Goal: Find specific page/section: Find specific page/section

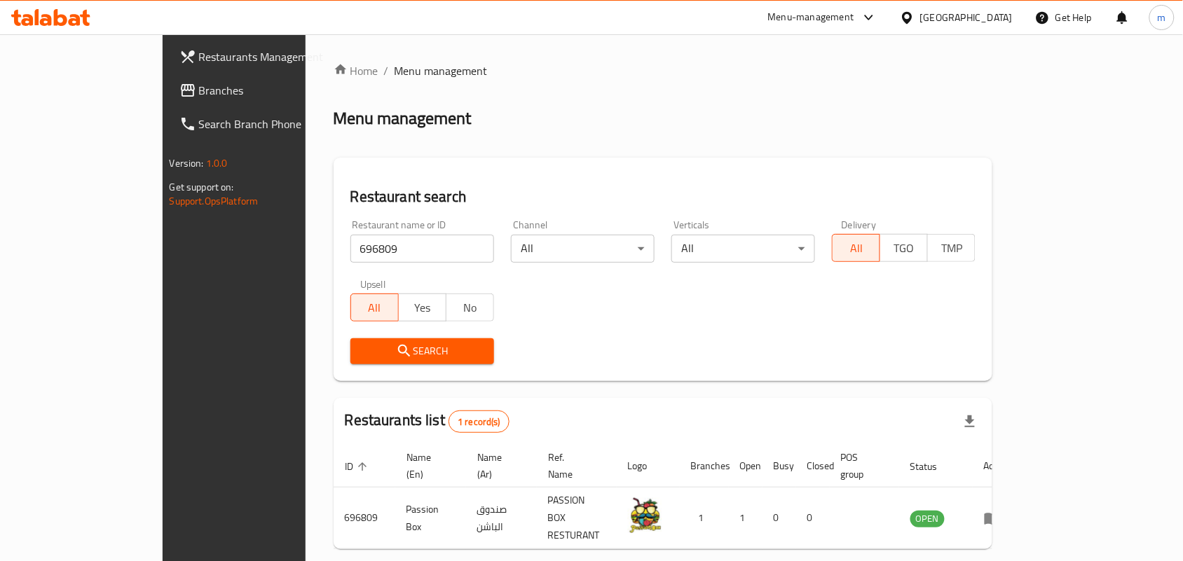
click at [199, 88] on span "Branches" at bounding box center [274, 90] width 150 height 17
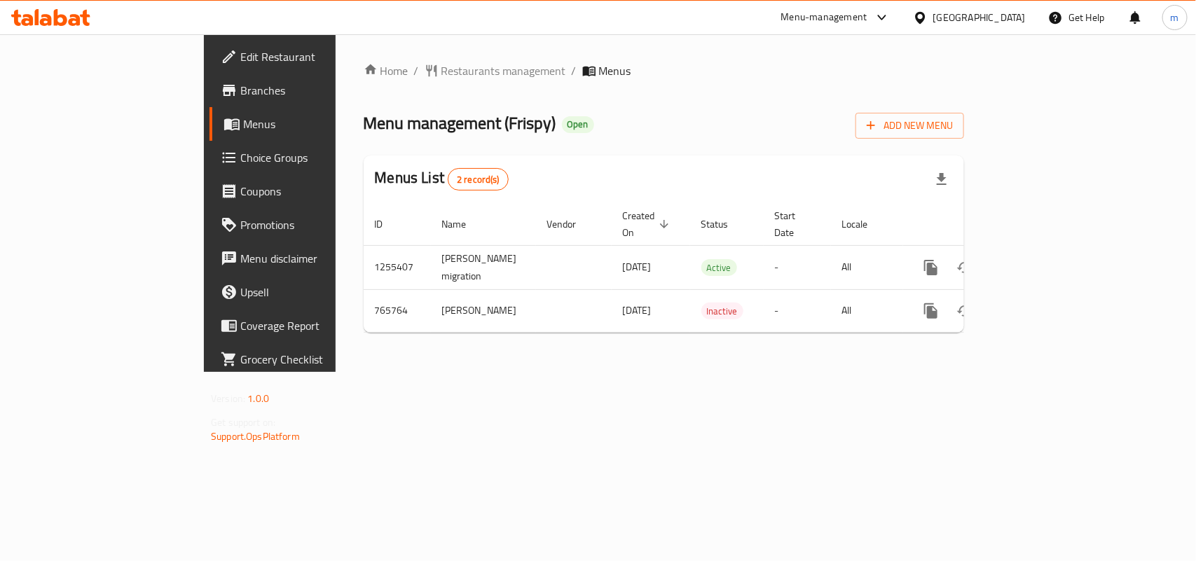
click at [441, 71] on span "Restaurants management" at bounding box center [503, 70] width 125 height 17
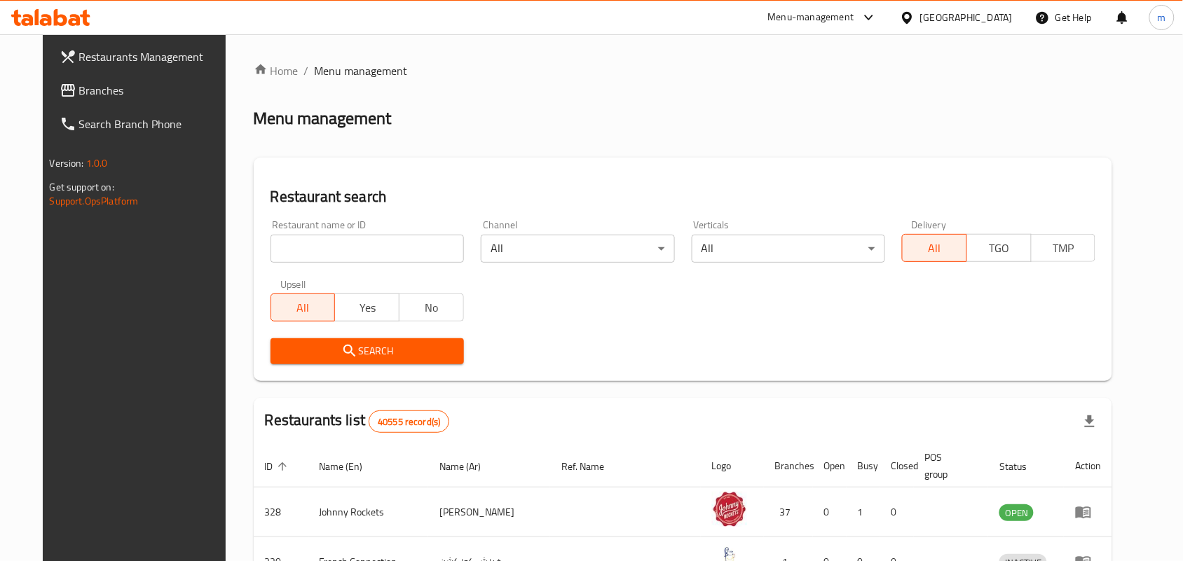
click at [371, 247] on input "search" at bounding box center [367, 249] width 193 height 28
paste input "650510"
type input "650510"
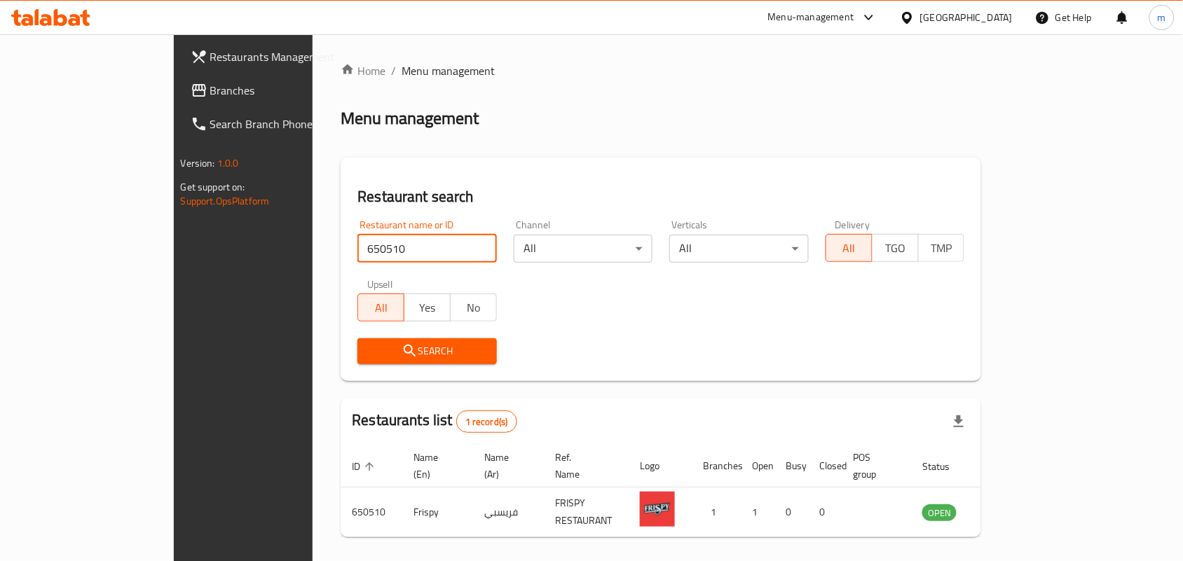
scroll to position [36, 0]
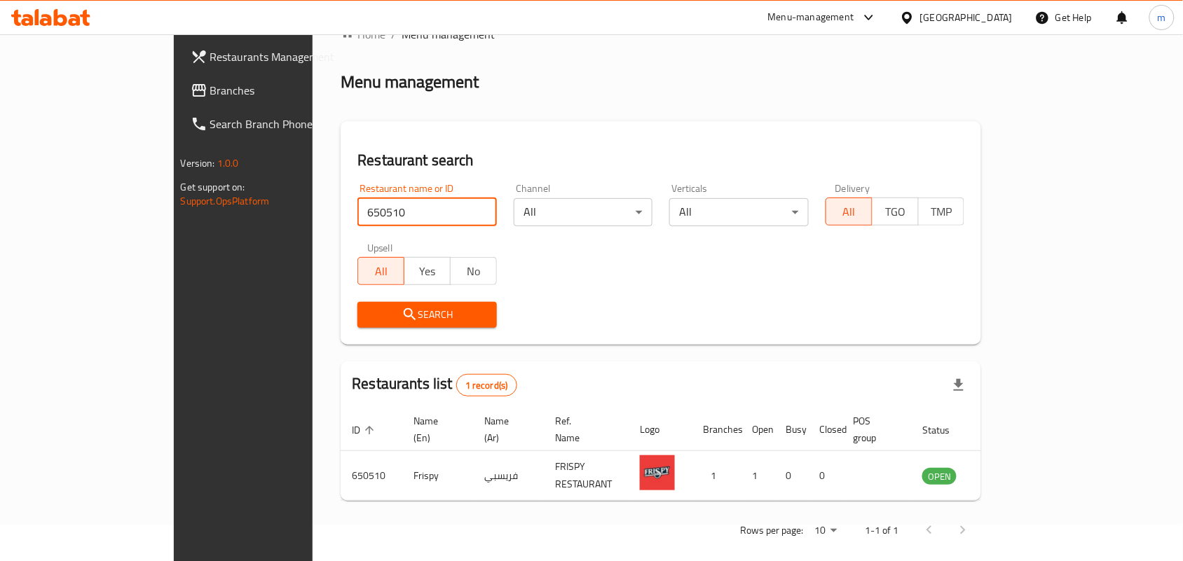
click at [210, 95] on span "Branches" at bounding box center [285, 90] width 150 height 17
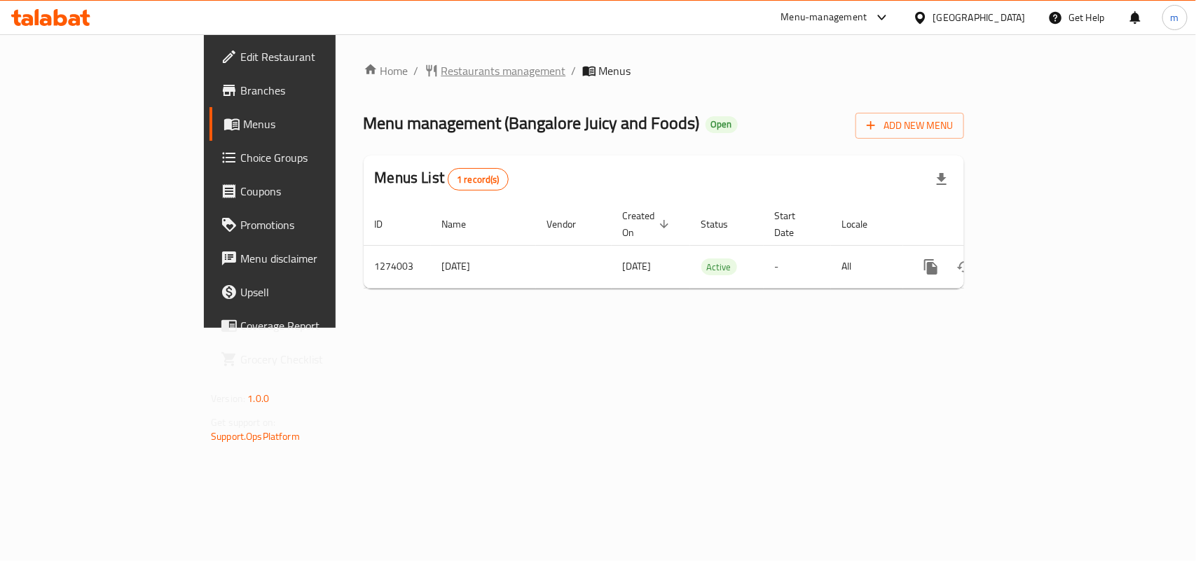
click at [441, 72] on span "Restaurants management" at bounding box center [503, 70] width 125 height 17
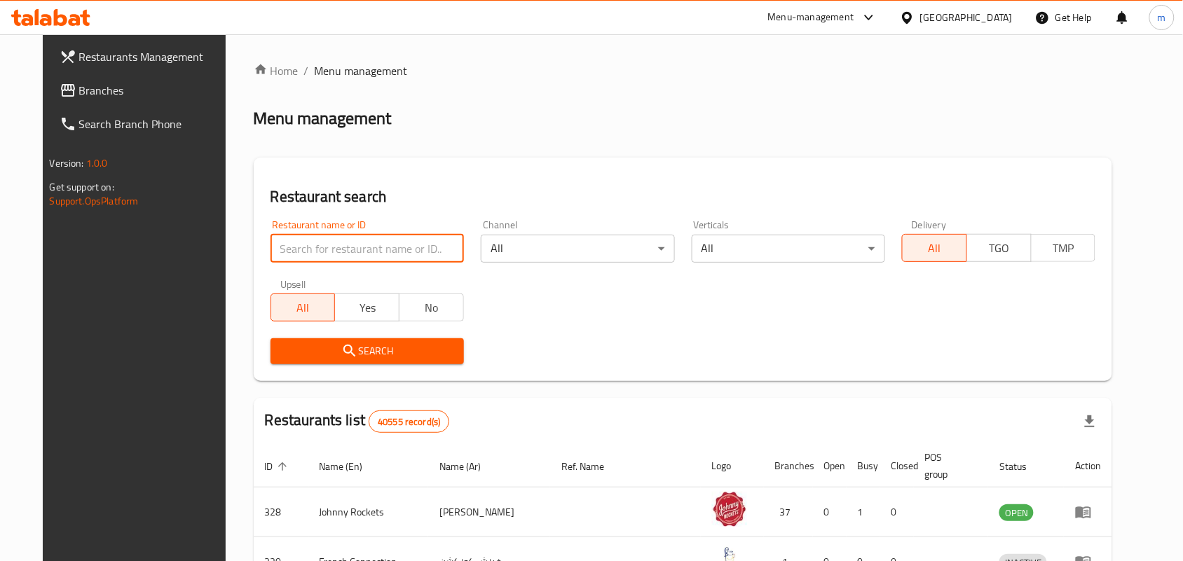
click at [313, 240] on input "search" at bounding box center [367, 249] width 193 height 28
paste input "691027"
type input "691027"
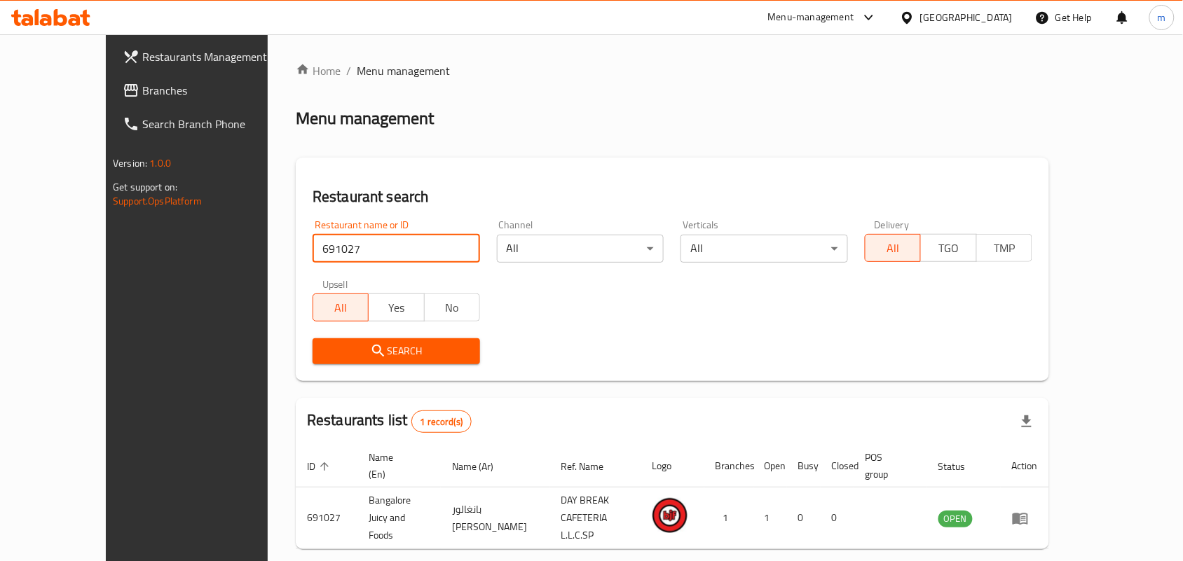
click at [142, 95] on span "Branches" at bounding box center [217, 90] width 150 height 17
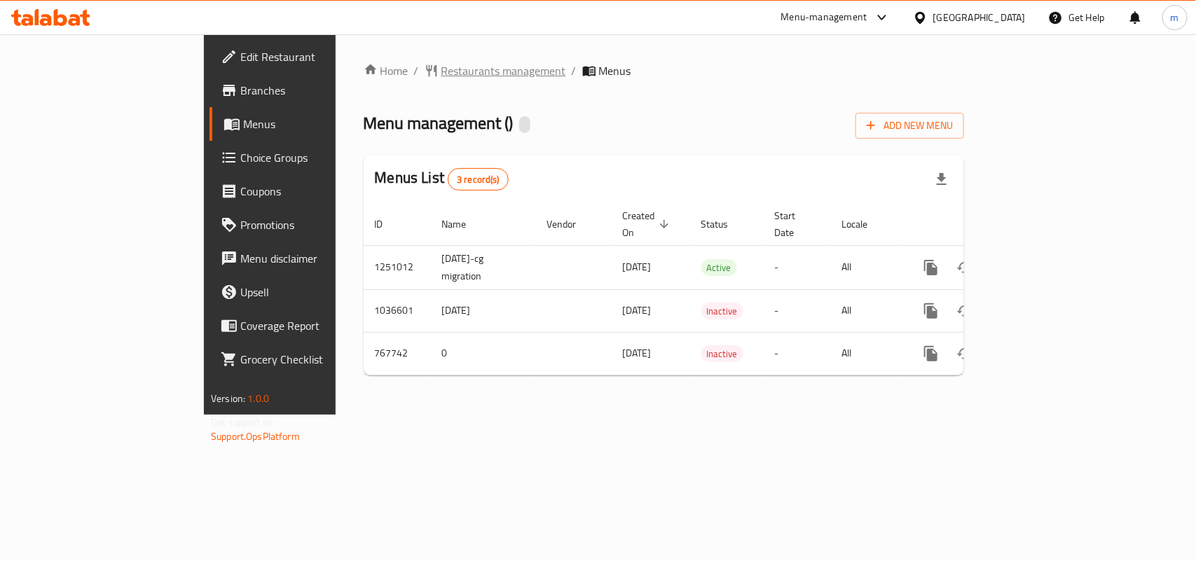
click at [441, 70] on span "Restaurants management" at bounding box center [503, 70] width 125 height 17
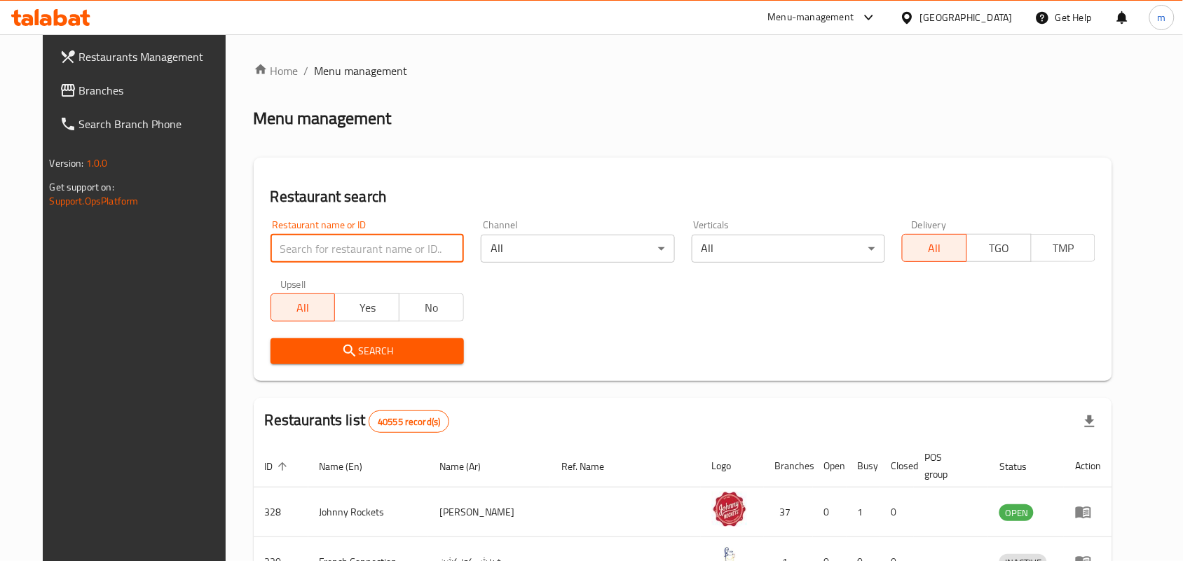
click at [335, 250] on input "search" at bounding box center [367, 249] width 193 height 28
paste input "650867"
type input "650867"
click button "Search" at bounding box center [367, 351] width 193 height 26
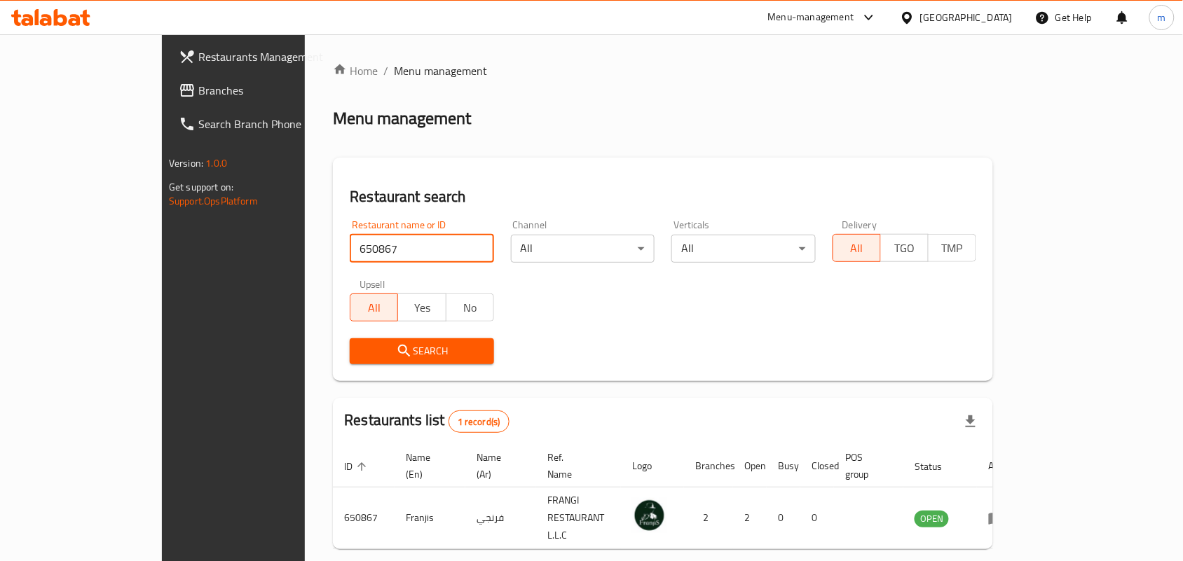
click at [198, 89] on span "Branches" at bounding box center [273, 90] width 150 height 17
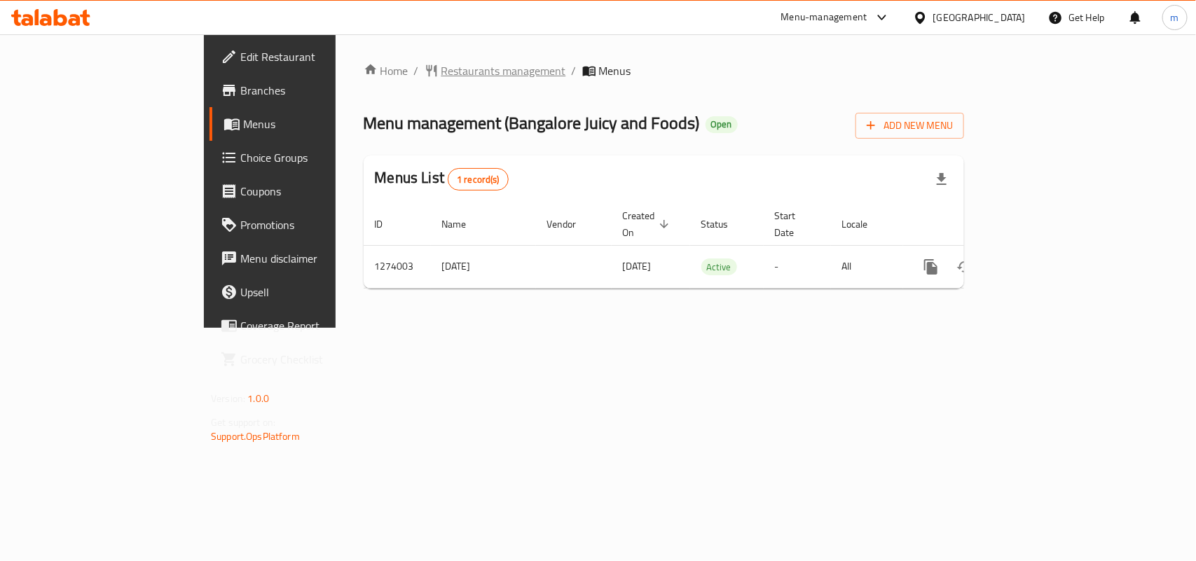
click at [441, 64] on span "Restaurants management" at bounding box center [503, 70] width 125 height 17
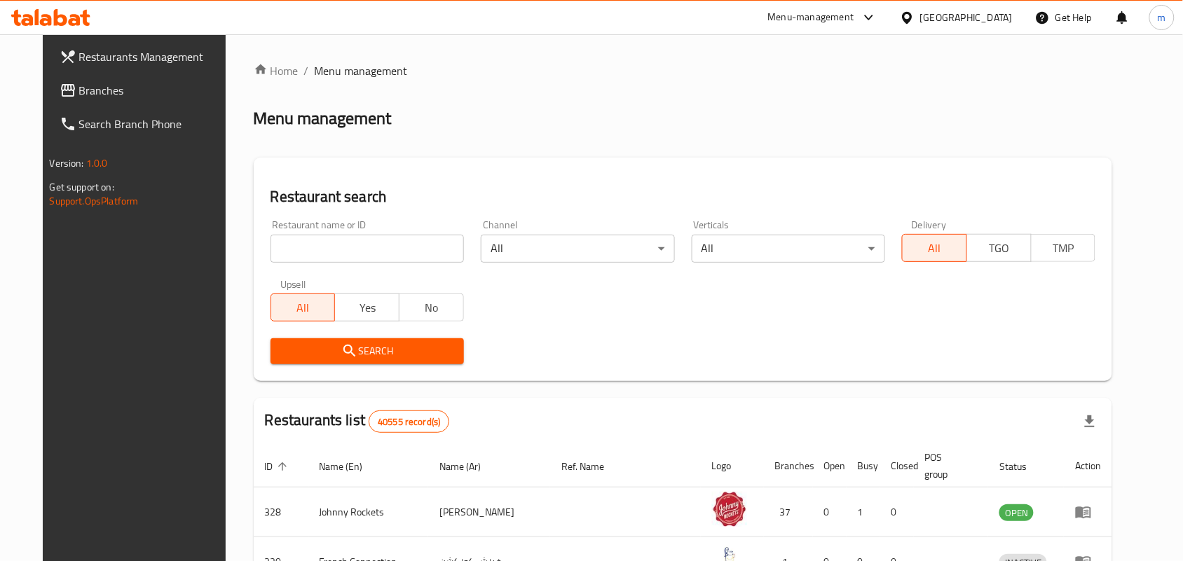
click at [340, 238] on div "Home / Menu management Menu management Restaurant search Restaurant name or ID …" at bounding box center [683, 507] width 859 height 891
click at [340, 238] on input "search" at bounding box center [367, 249] width 193 height 28
paste input "691027"
type input "691027"
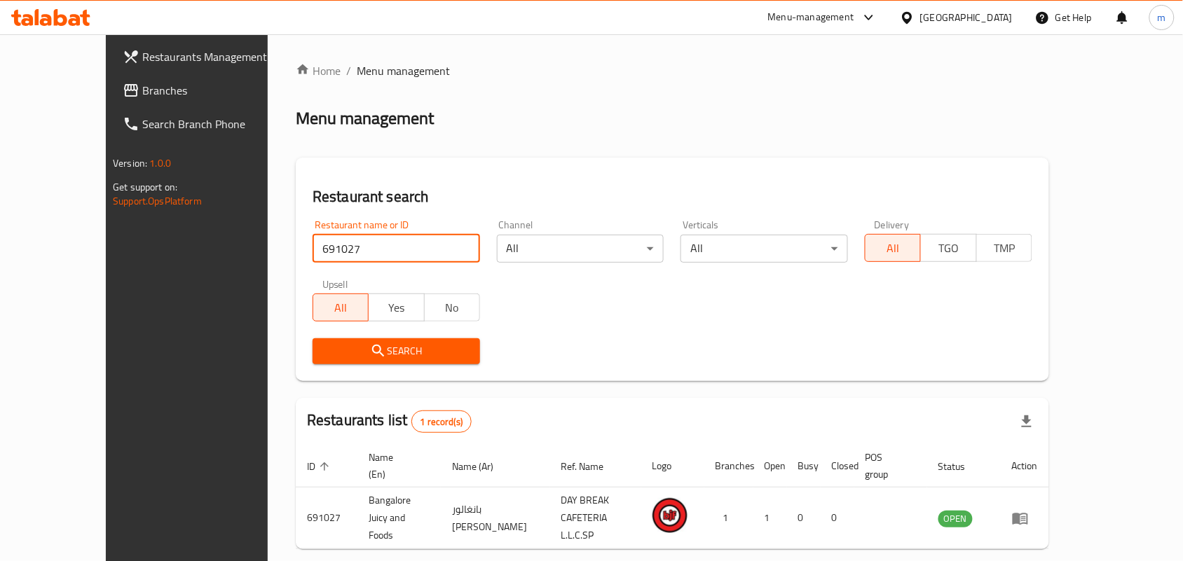
click at [142, 82] on span "Branches" at bounding box center [217, 90] width 150 height 17
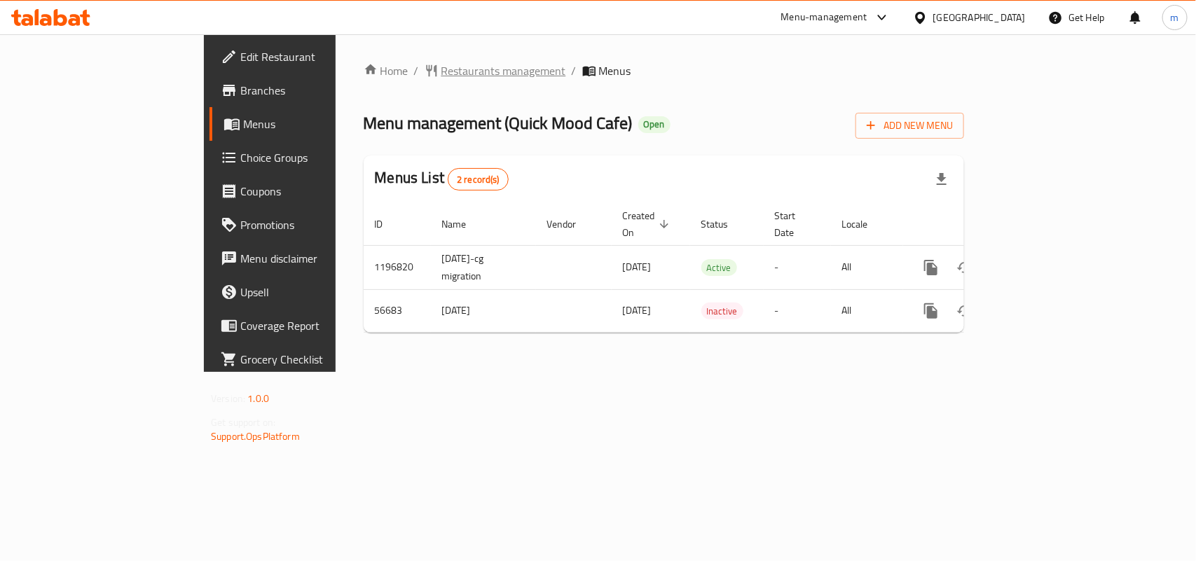
click at [441, 68] on span "Restaurants management" at bounding box center [503, 70] width 125 height 17
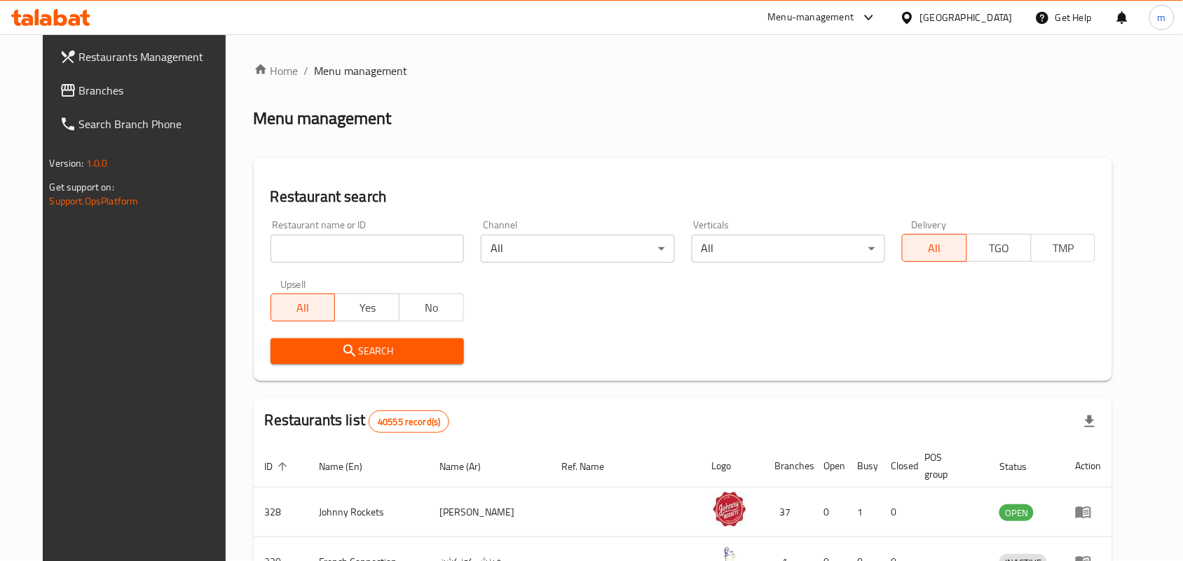
click at [307, 244] on input "search" at bounding box center [367, 249] width 193 height 28
paste input "27678"
type input "27678"
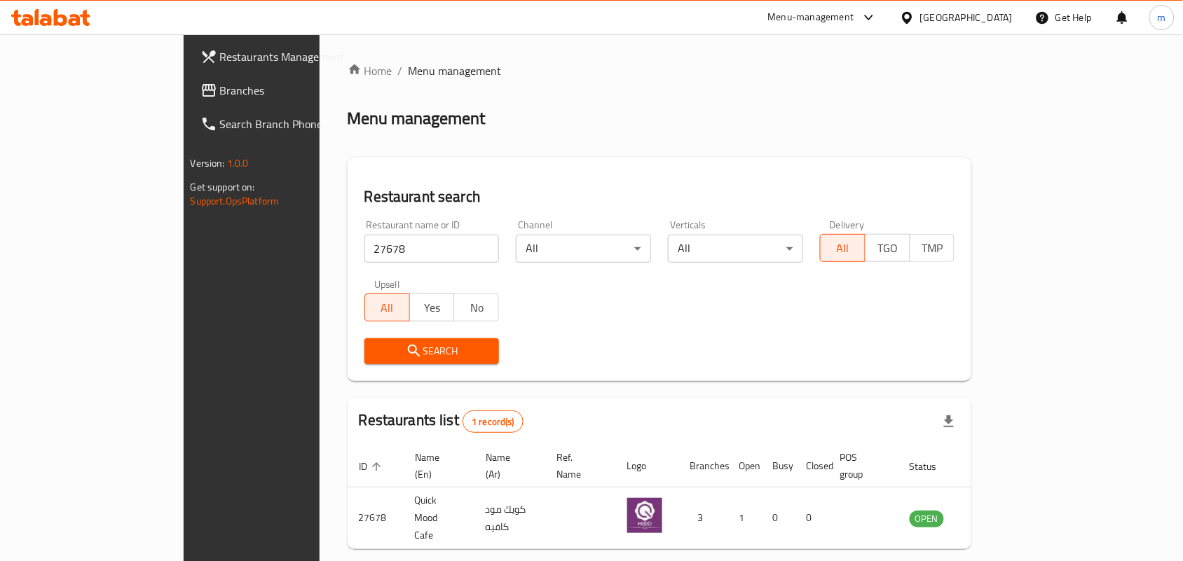
click at [220, 93] on span "Branches" at bounding box center [295, 90] width 150 height 17
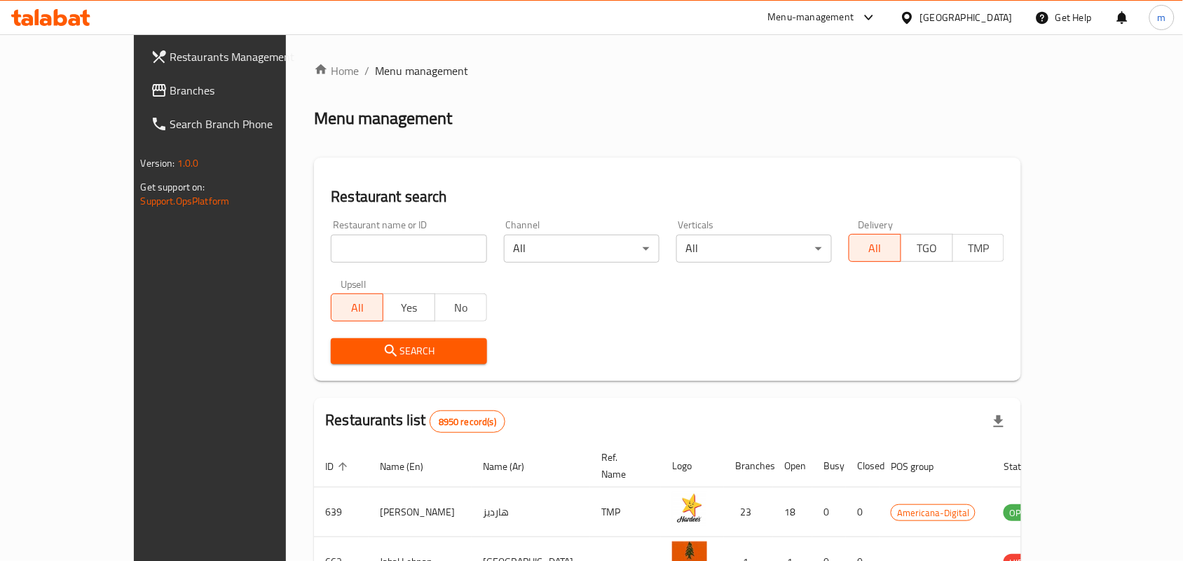
click at [170, 89] on span "Branches" at bounding box center [245, 90] width 150 height 17
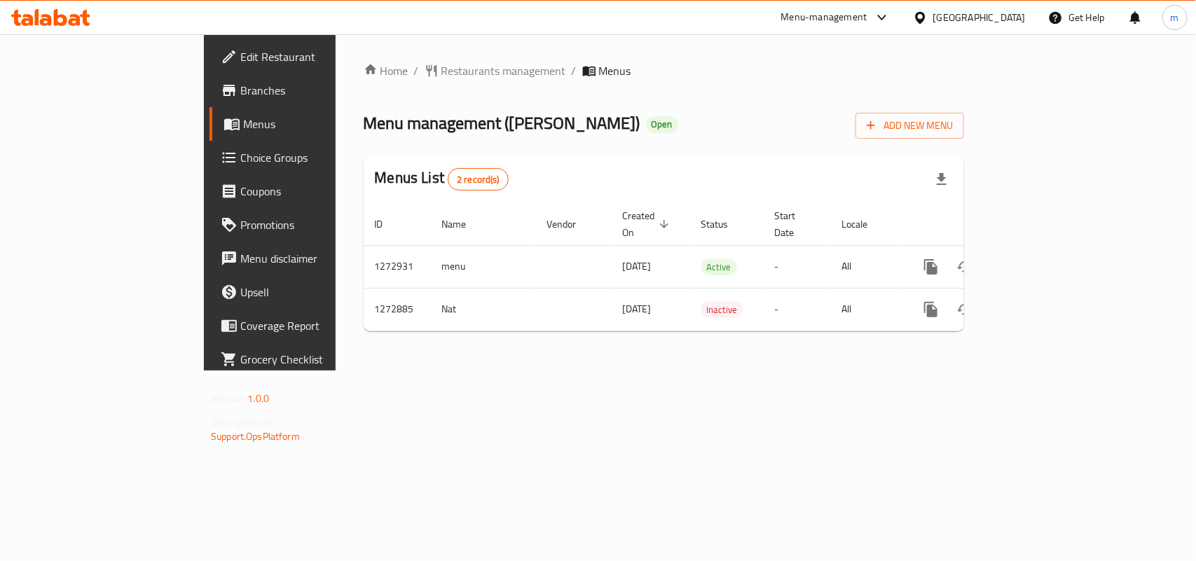
click at [441, 65] on span "Restaurants management" at bounding box center [503, 70] width 125 height 17
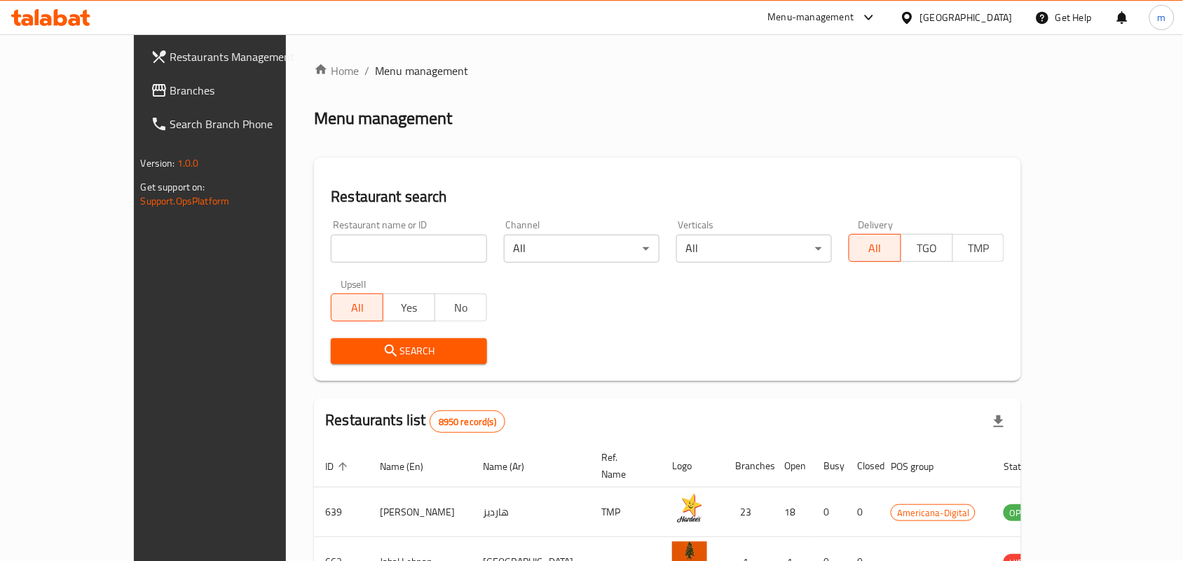
click at [334, 245] on input "search" at bounding box center [409, 249] width 156 height 28
paste input "690483"
type input "690483"
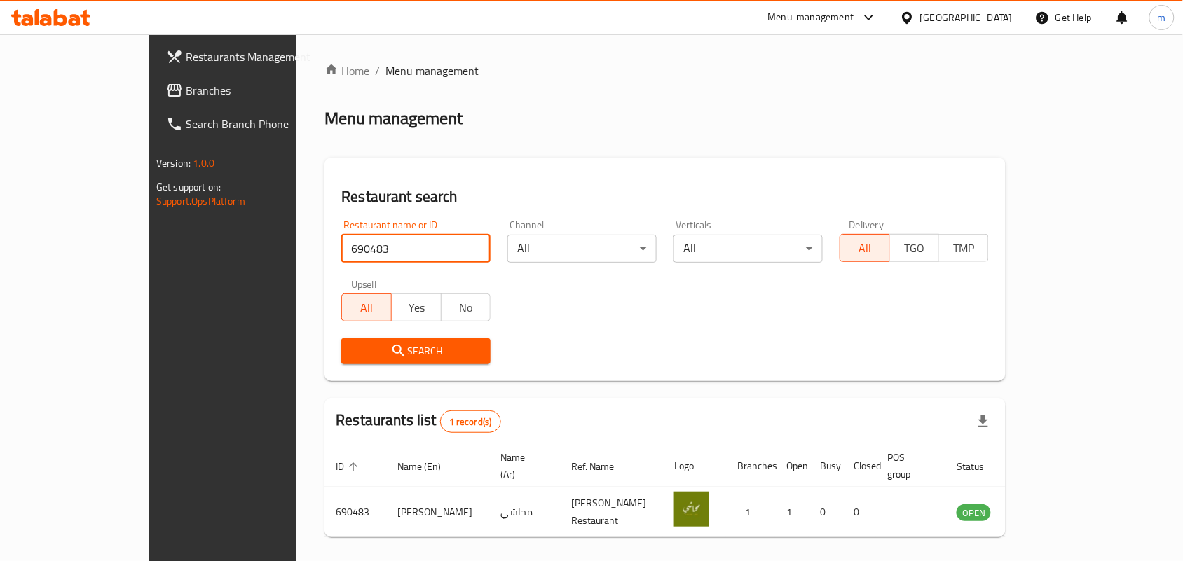
scroll to position [36, 0]
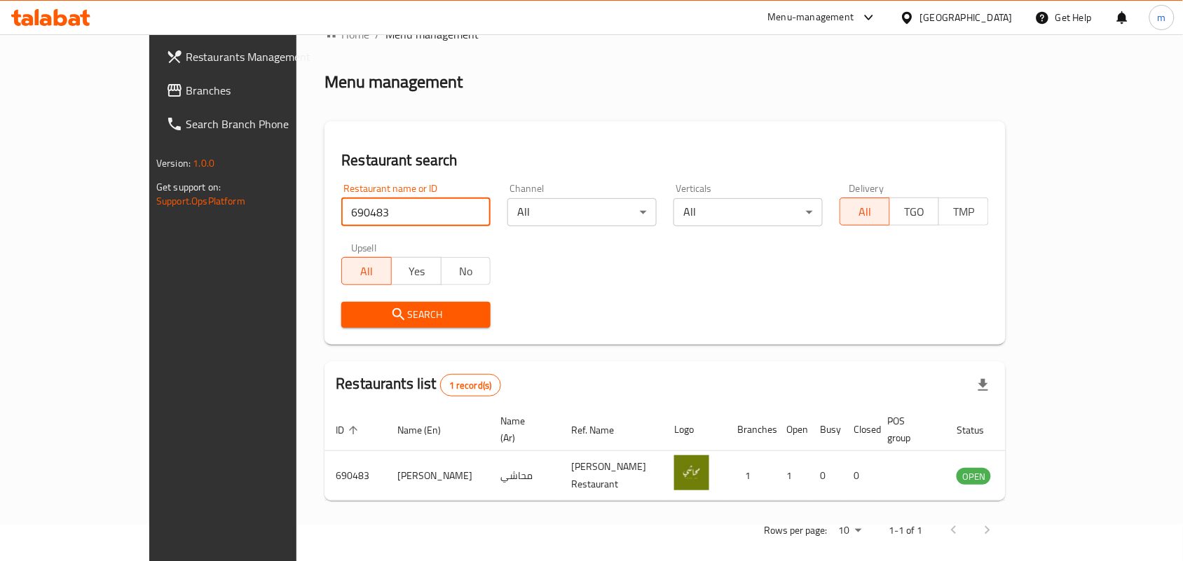
click at [186, 90] on span "Branches" at bounding box center [261, 90] width 150 height 17
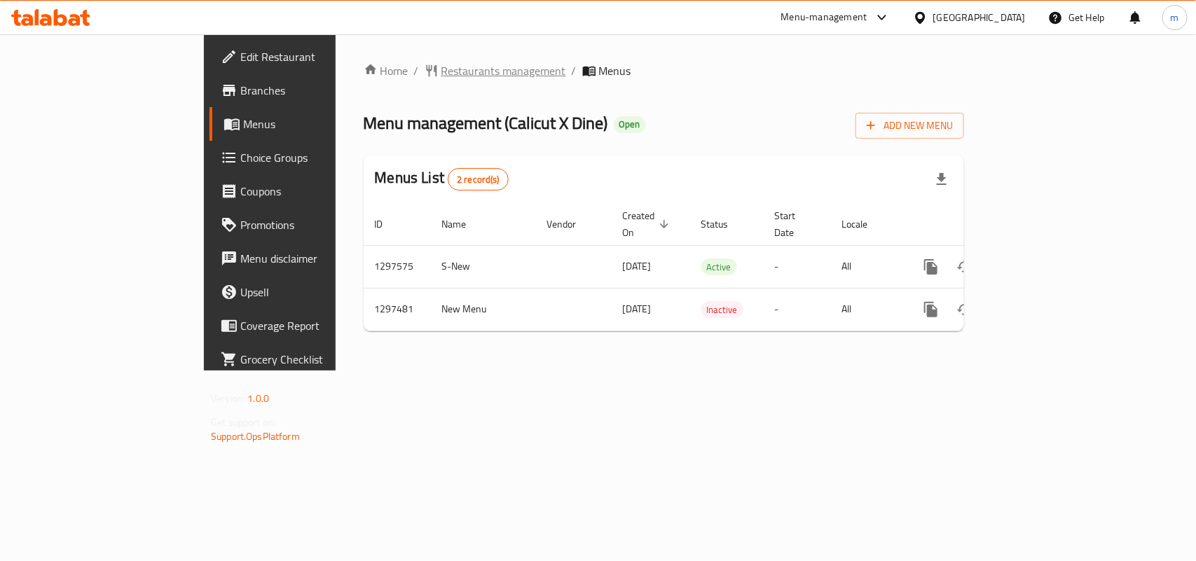
click at [441, 65] on span "Restaurants management" at bounding box center [503, 70] width 125 height 17
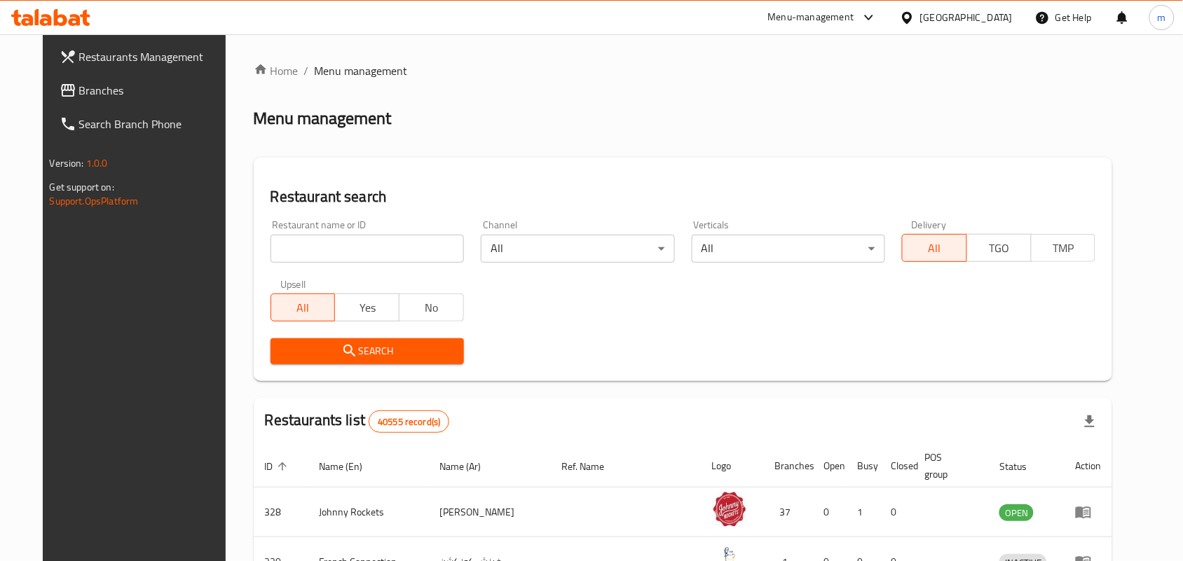
click at [327, 251] on input "search" at bounding box center [367, 249] width 193 height 28
paste input "699957"
type input "699957"
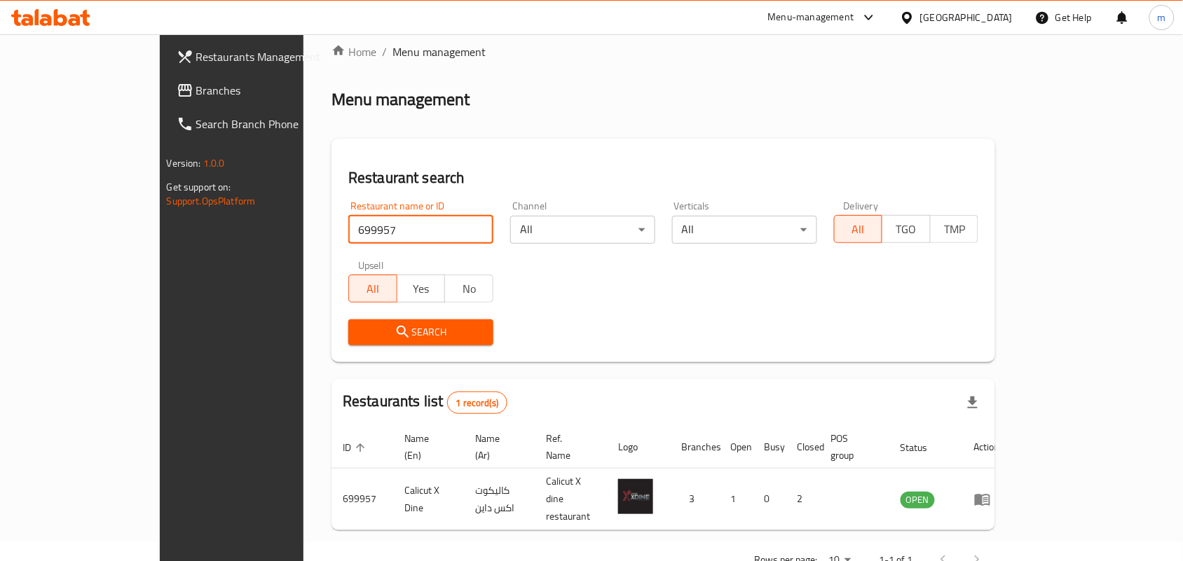
scroll to position [36, 0]
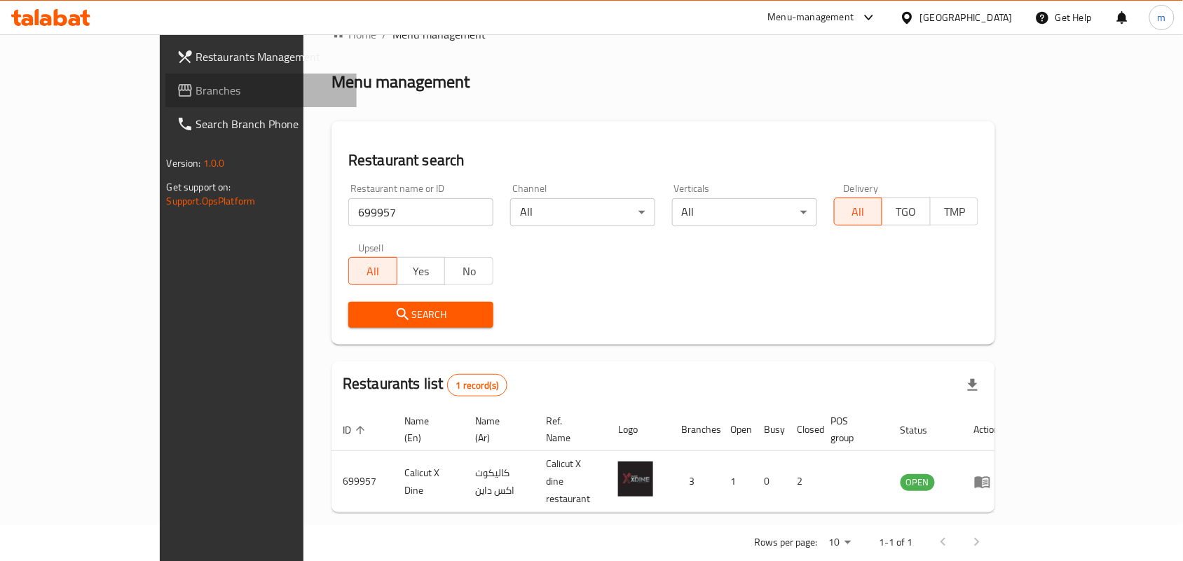
click at [196, 95] on span "Branches" at bounding box center [271, 90] width 150 height 17
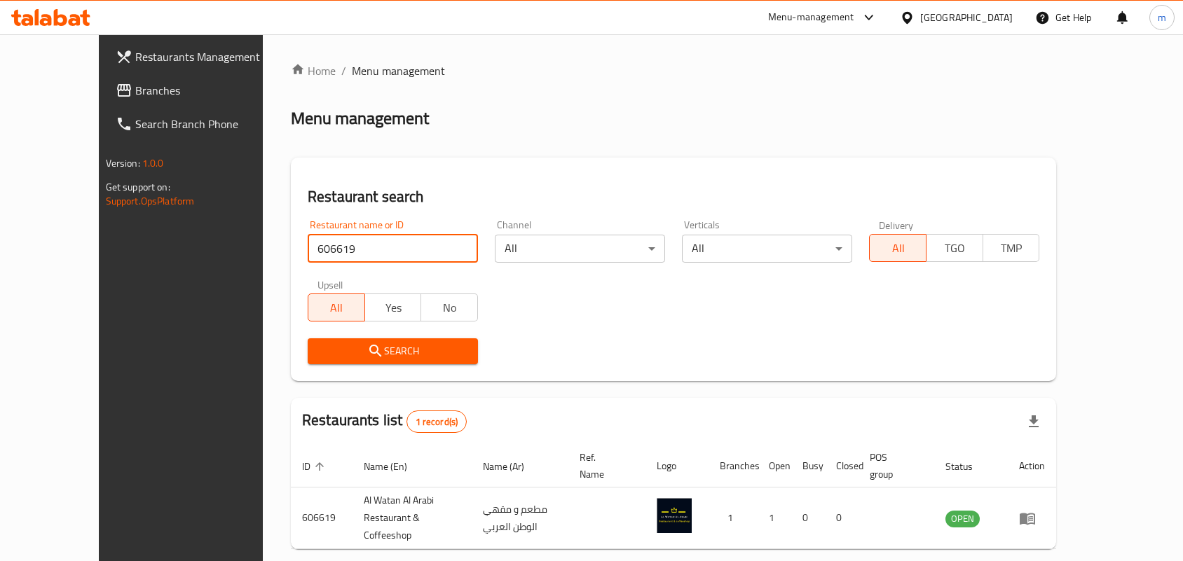
scroll to position [36, 0]
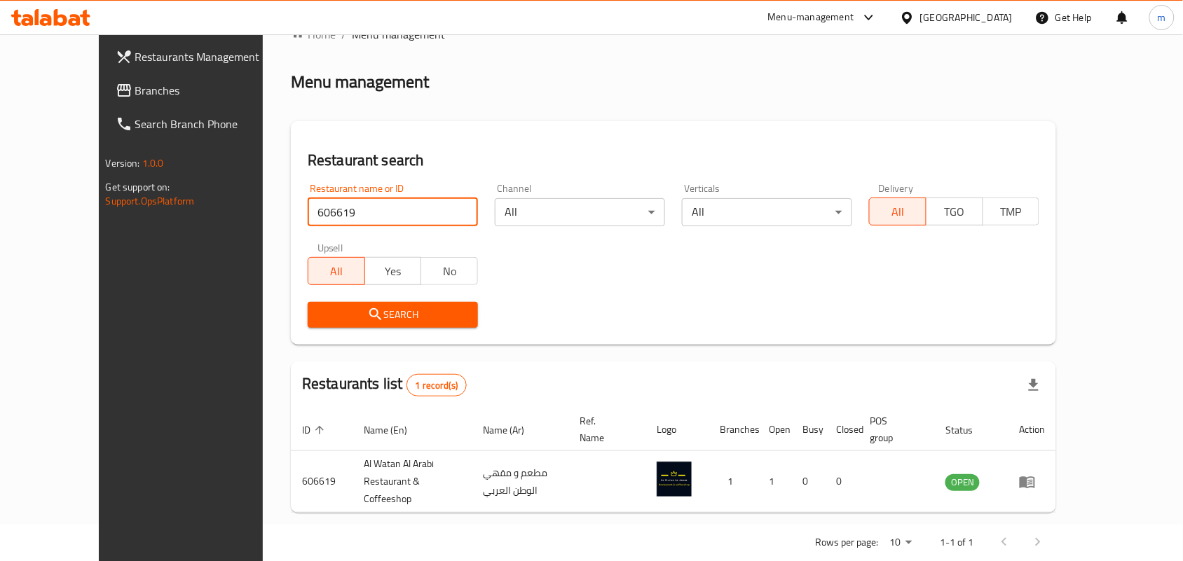
click at [135, 93] on span "Branches" at bounding box center [210, 90] width 150 height 17
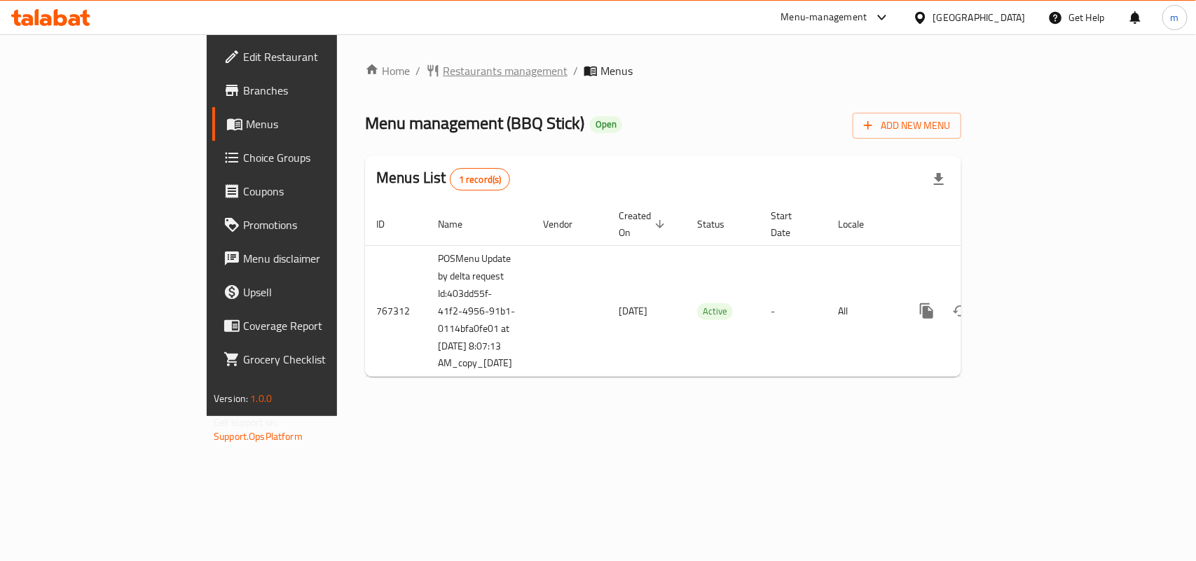
click at [443, 74] on span "Restaurants management" at bounding box center [505, 70] width 125 height 17
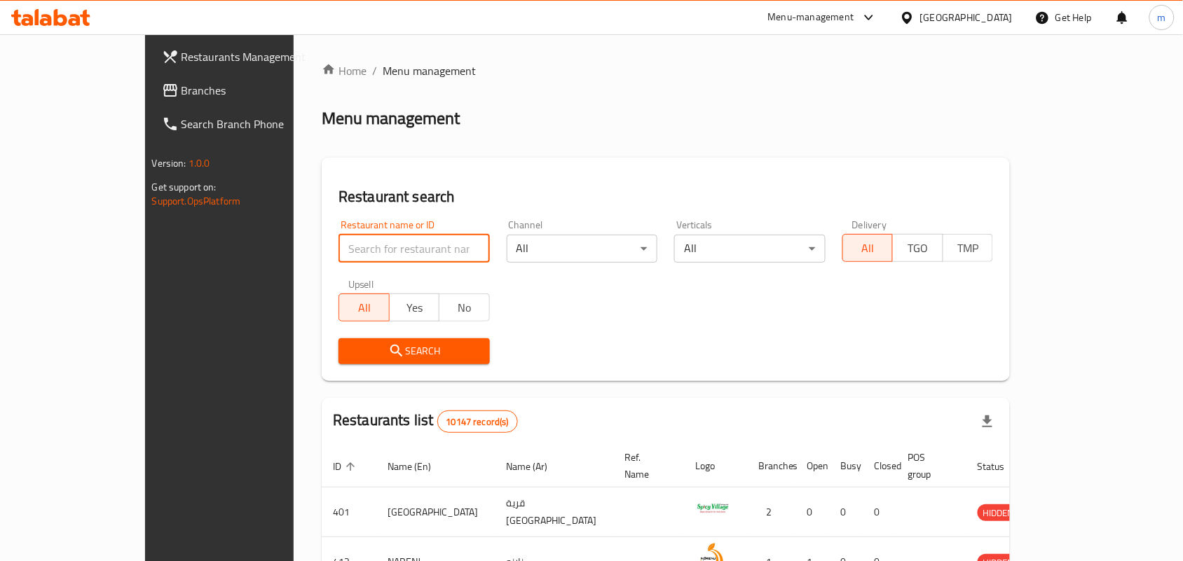
click at [358, 240] on input "search" at bounding box center [413, 249] width 151 height 28
paste input "650793"
type input "650793"
click button "Search" at bounding box center [413, 351] width 151 height 26
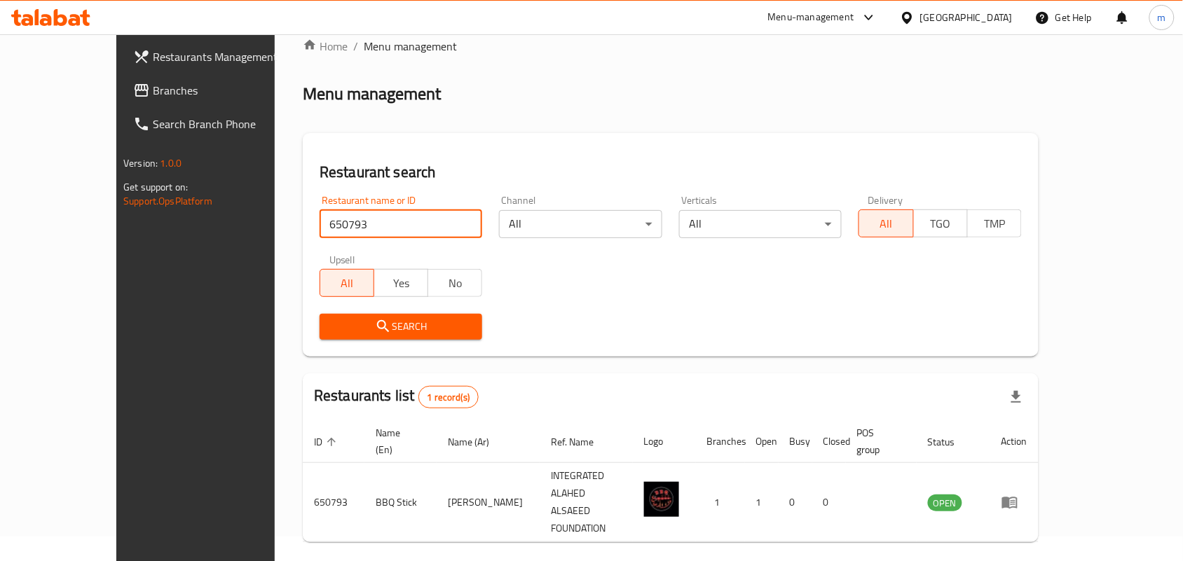
scroll to position [36, 0]
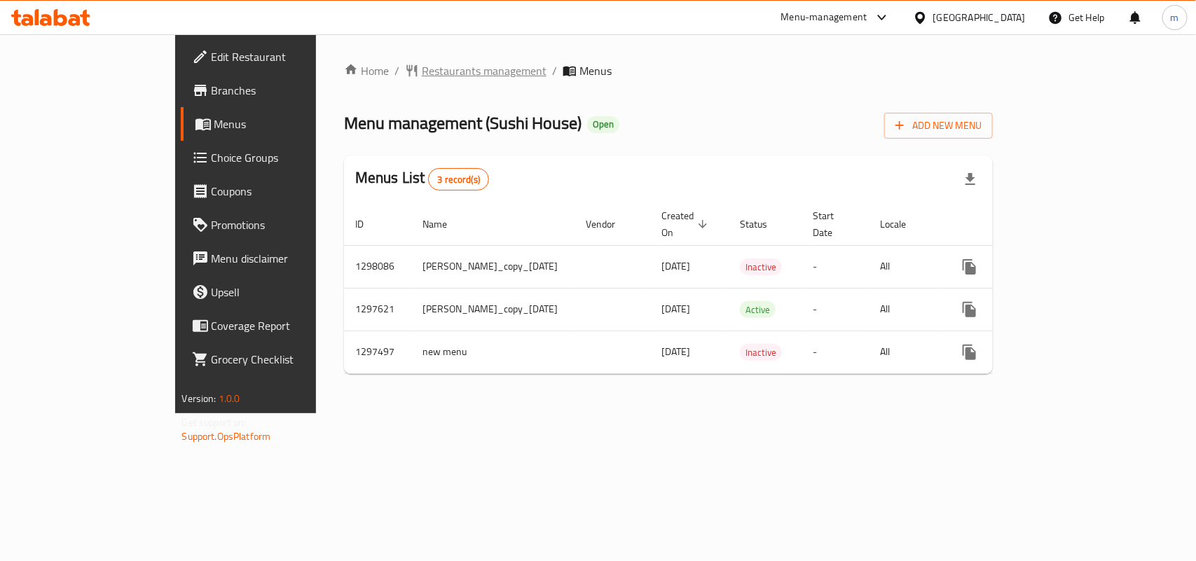
click at [422, 63] on span "Restaurants management" at bounding box center [484, 70] width 125 height 17
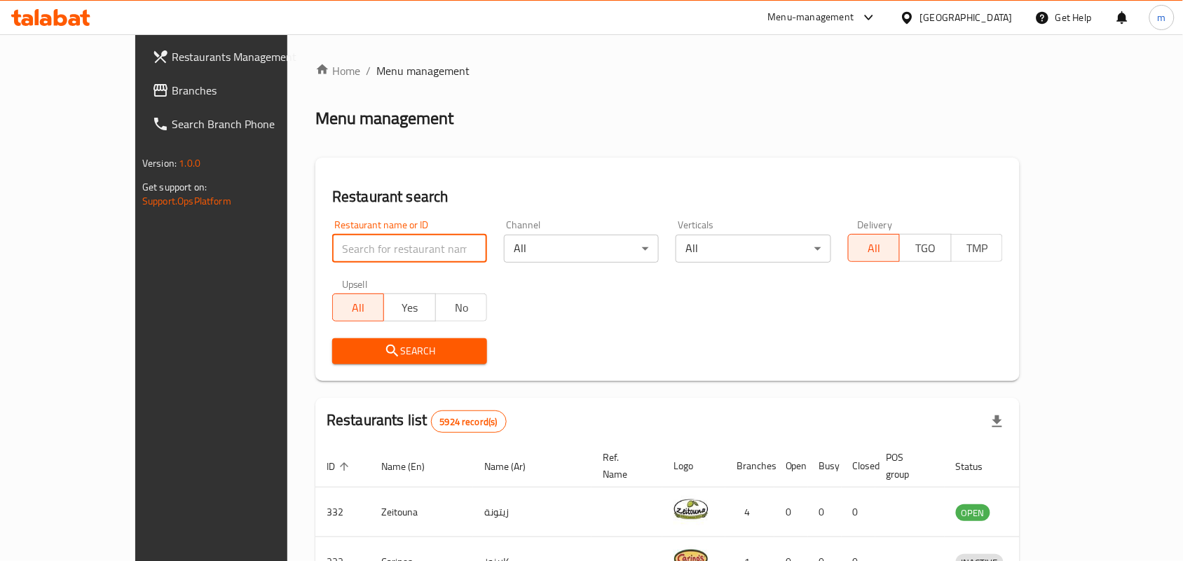
click at [332, 245] on input "search" at bounding box center [409, 249] width 155 height 28
paste input "700501"
type input "700501"
click button "Search" at bounding box center [409, 351] width 155 height 26
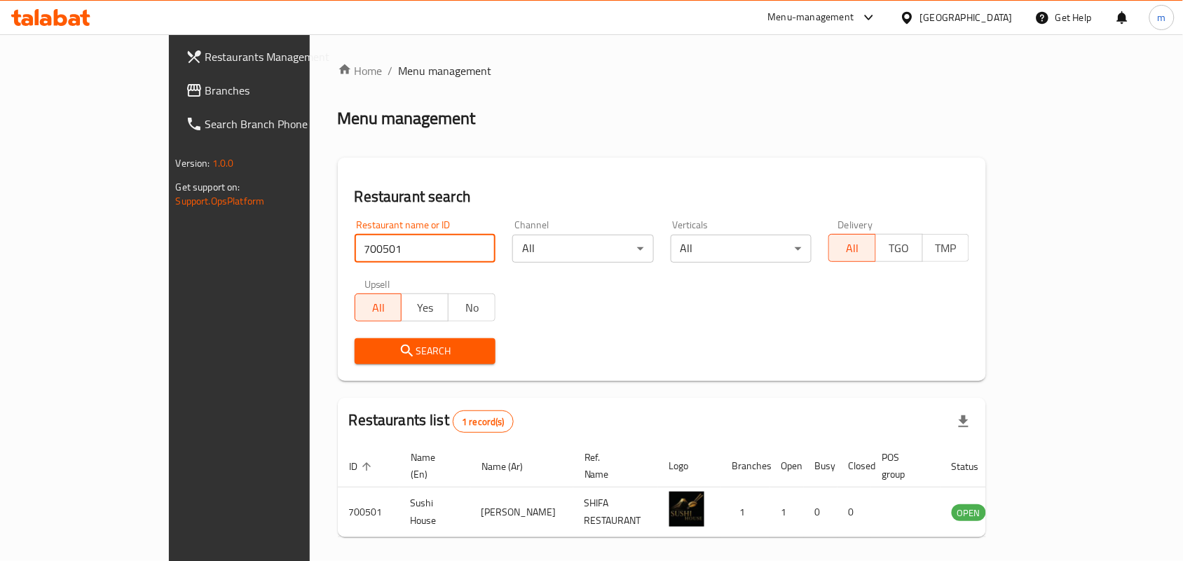
click at [205, 95] on span "Branches" at bounding box center [280, 90] width 150 height 17
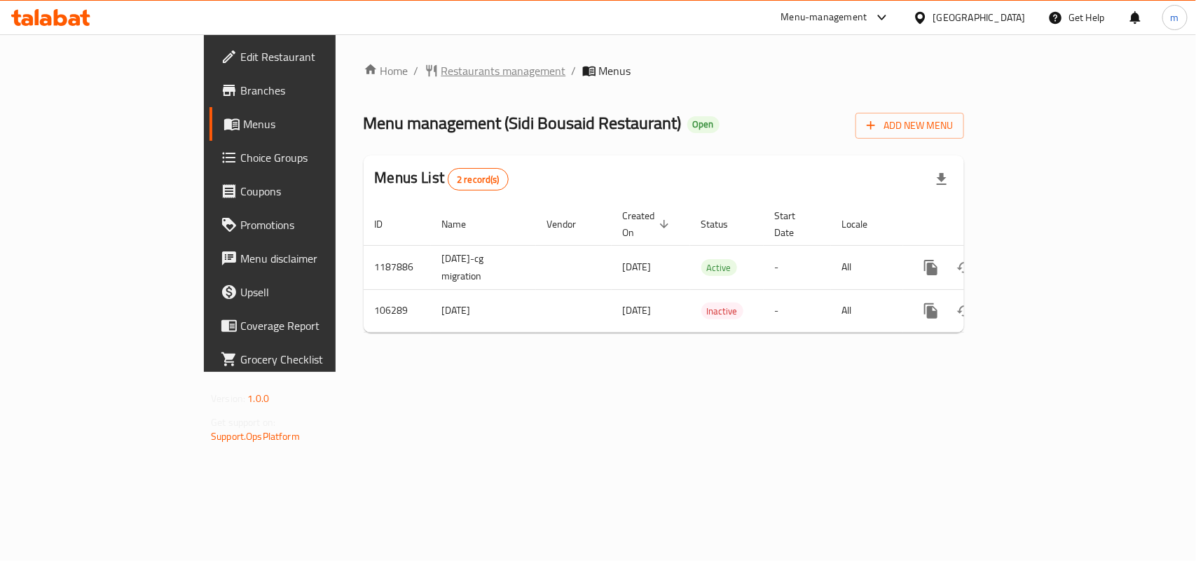
click at [441, 74] on span "Restaurants management" at bounding box center [503, 70] width 125 height 17
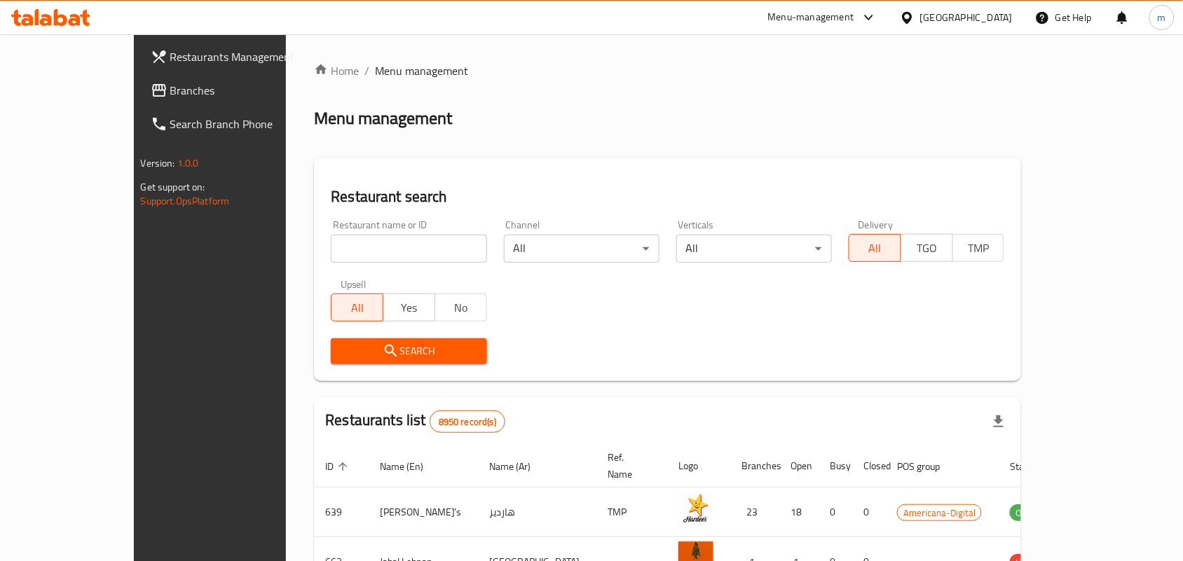
click at [354, 240] on input "search" at bounding box center [409, 249] width 156 height 28
paste input "603188"
type input "603188"
click button "Search" at bounding box center [409, 351] width 156 height 26
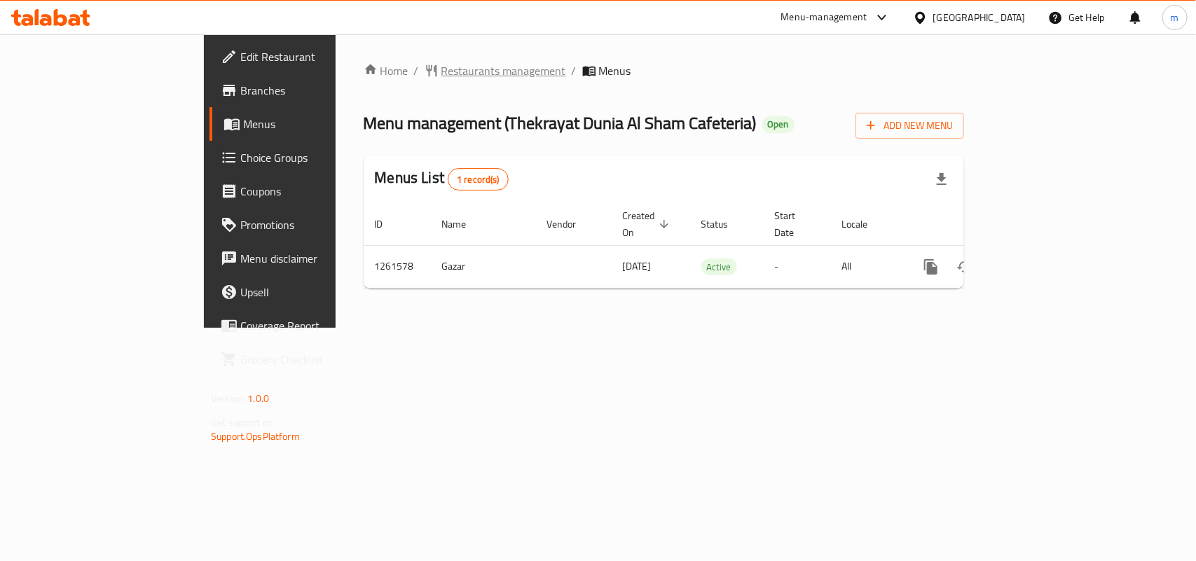
click at [441, 67] on span "Restaurants management" at bounding box center [503, 70] width 125 height 17
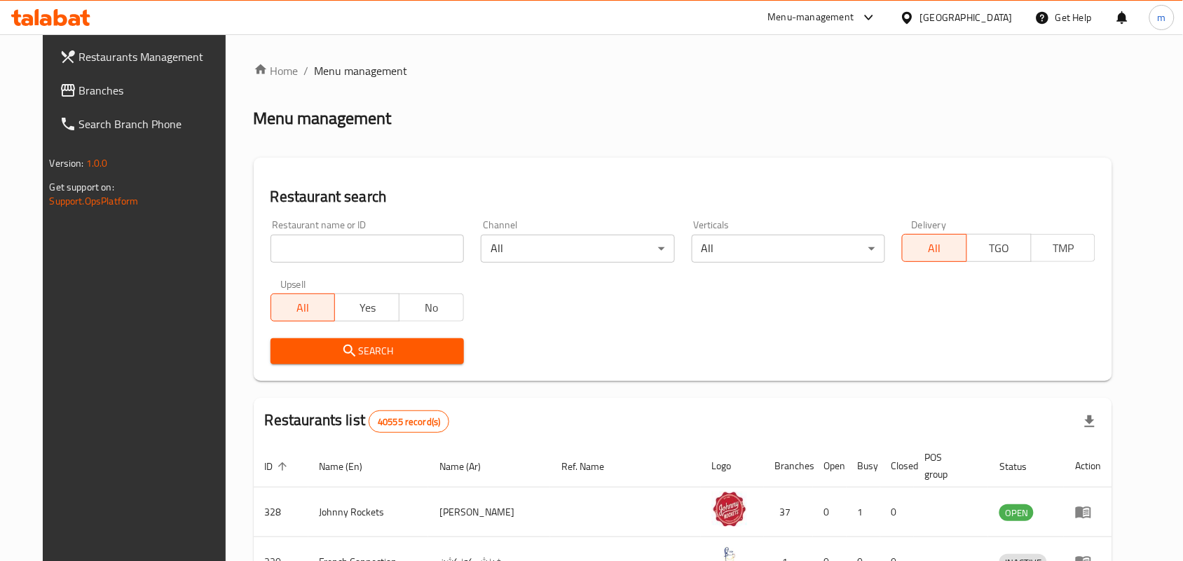
click at [343, 242] on input "search" at bounding box center [367, 249] width 193 height 28
paste input "685210"
type input "685210"
click button "Search" at bounding box center [367, 351] width 193 height 26
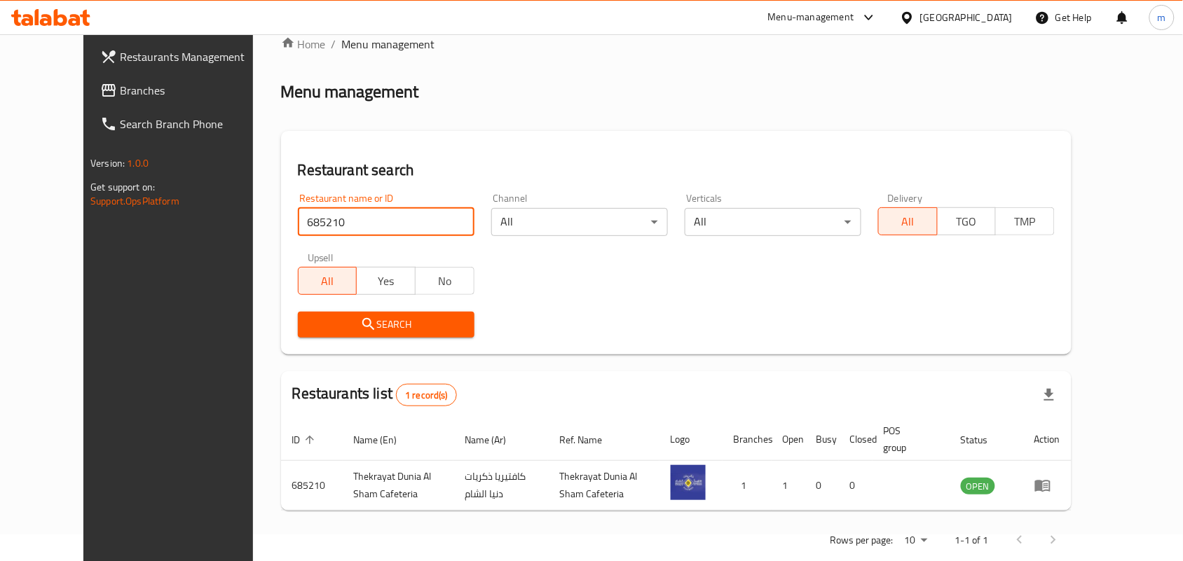
scroll to position [53, 0]
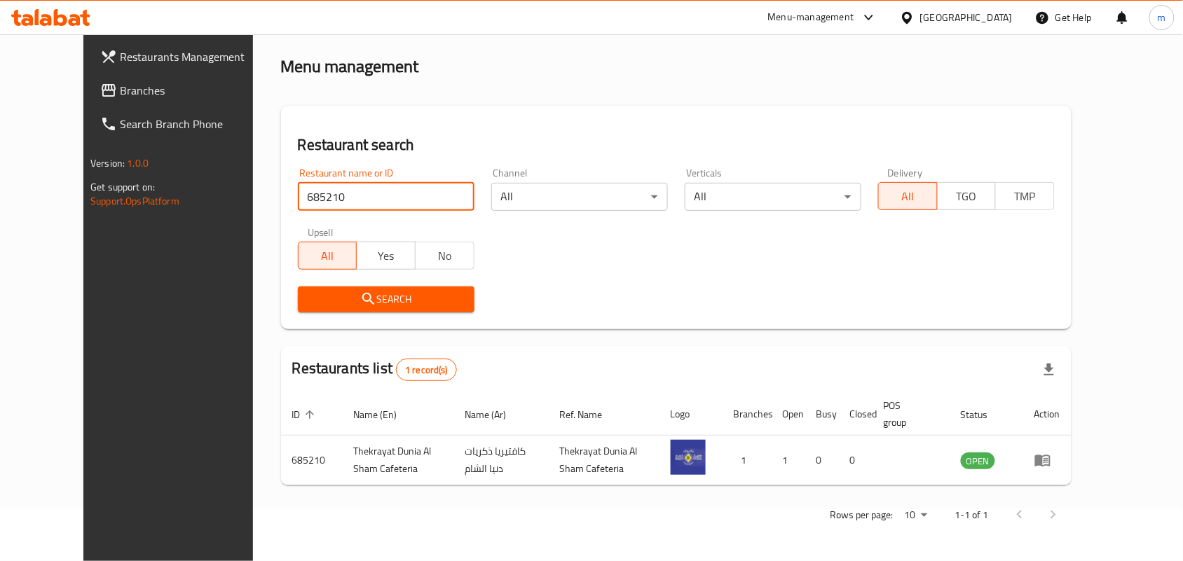
click at [120, 95] on span "Branches" at bounding box center [195, 90] width 150 height 17
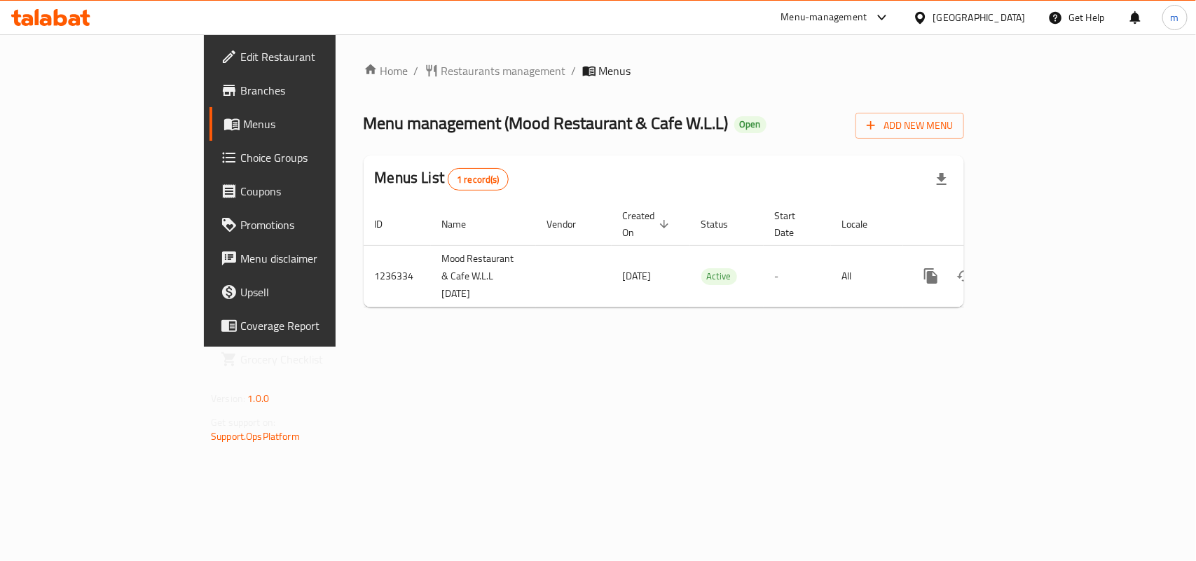
click at [441, 65] on span "Restaurants management" at bounding box center [503, 70] width 125 height 17
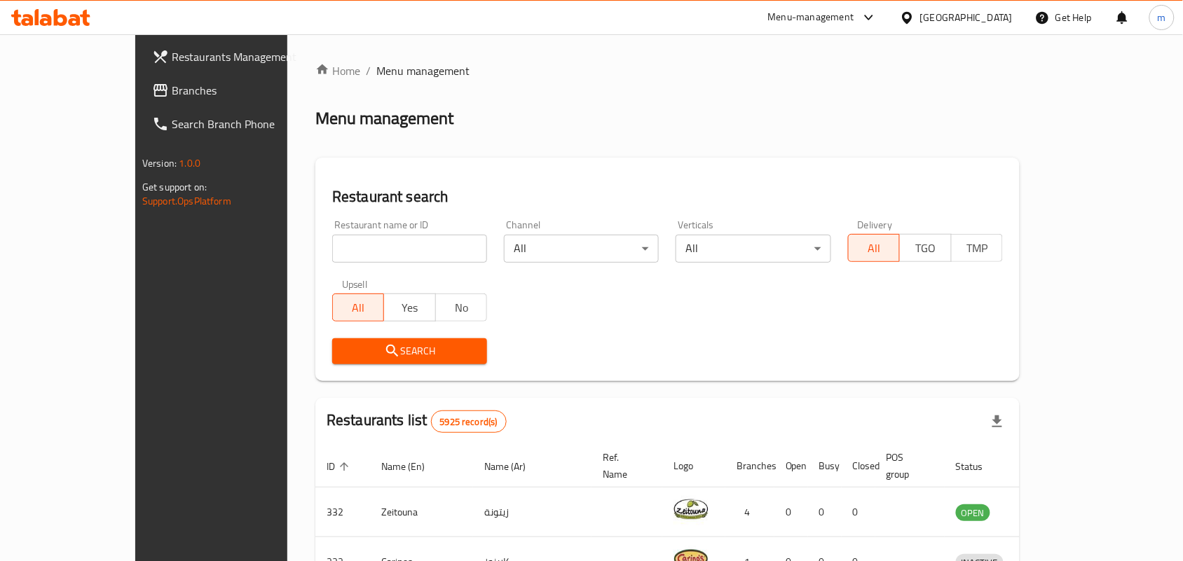
click at [332, 240] on input "search" at bounding box center [409, 249] width 155 height 28
paste input "679067"
type input "679067"
click button "Search" at bounding box center [409, 351] width 155 height 26
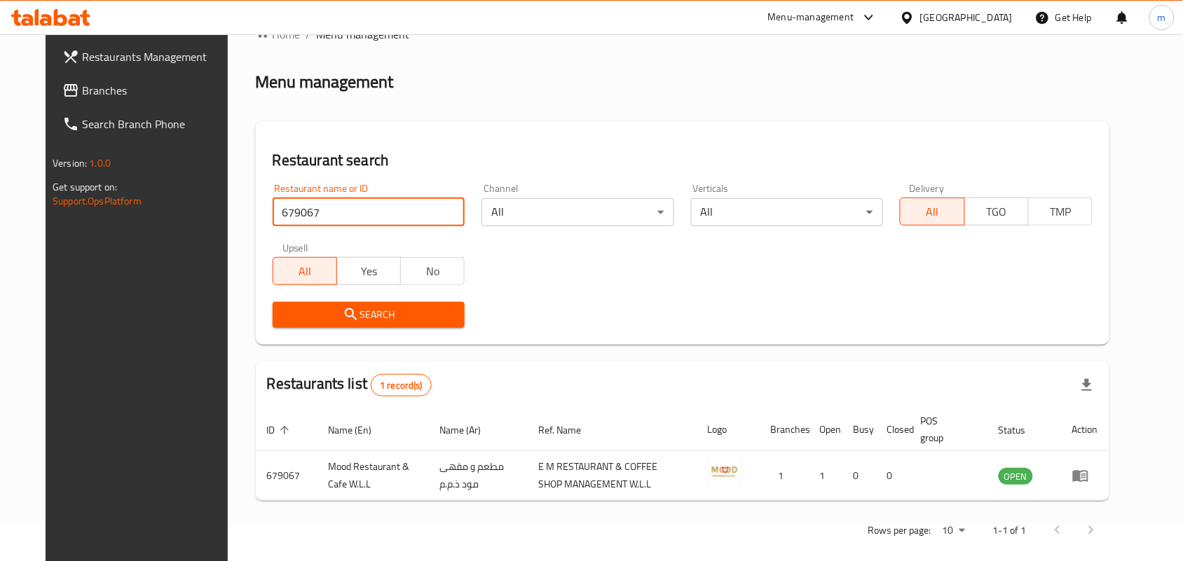
scroll to position [53, 0]
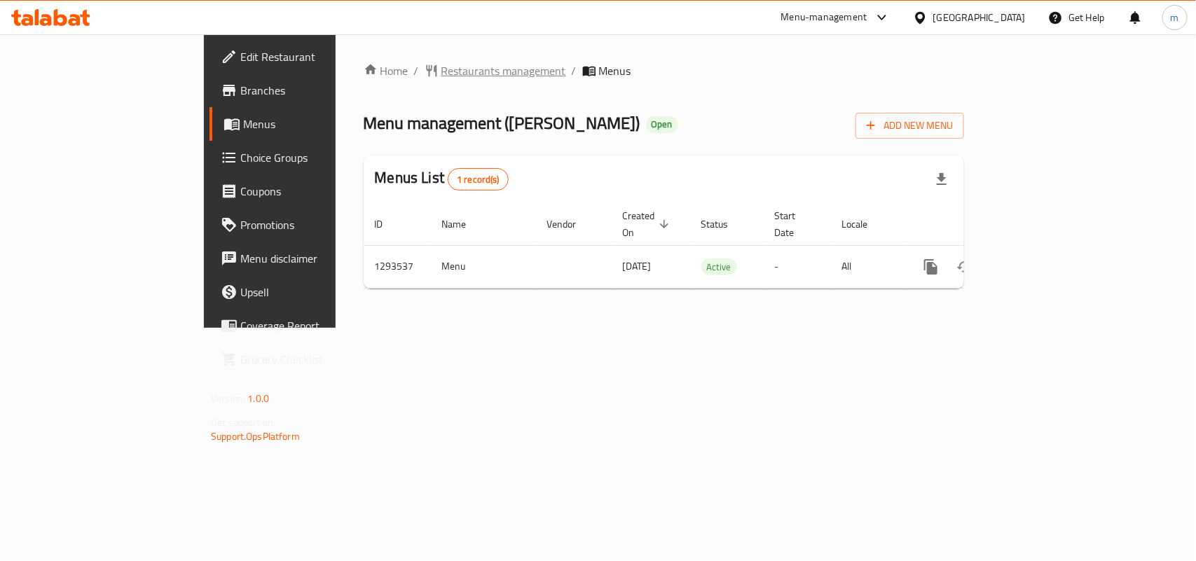
click at [441, 71] on span "Restaurants management" at bounding box center [503, 70] width 125 height 17
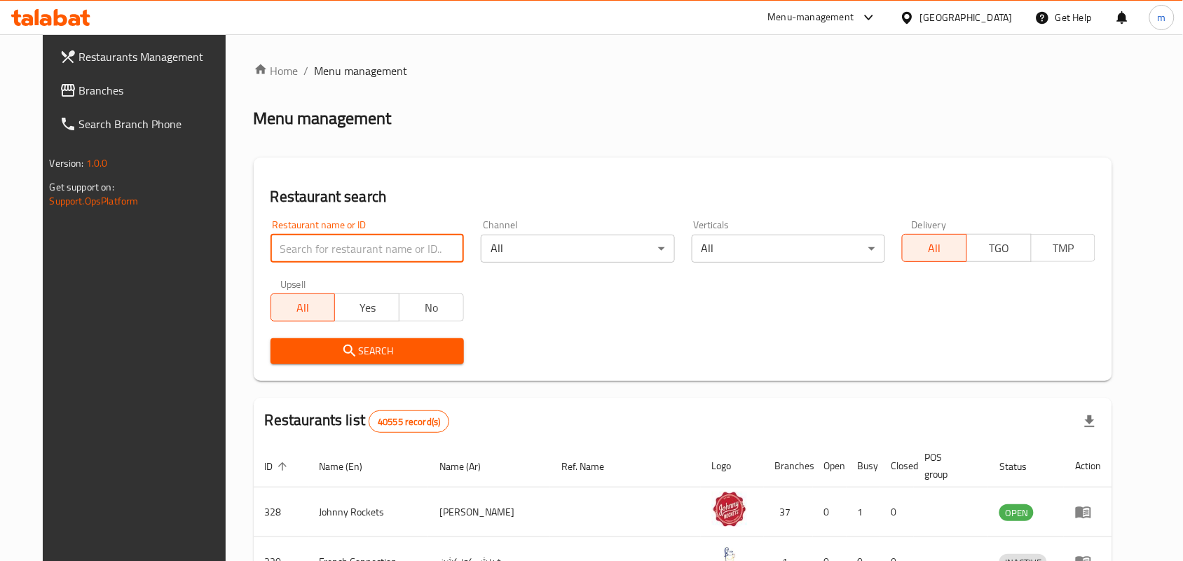
click at [373, 242] on input "search" at bounding box center [367, 249] width 193 height 28
paste input "699581"
type input "699581"
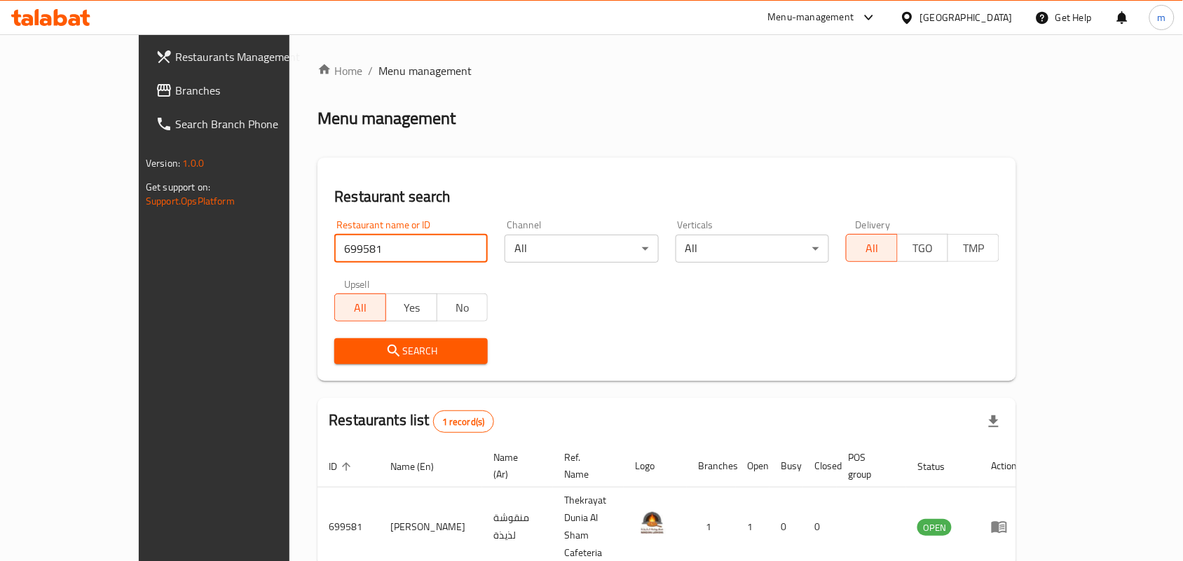
click at [175, 82] on span "Branches" at bounding box center [250, 90] width 150 height 17
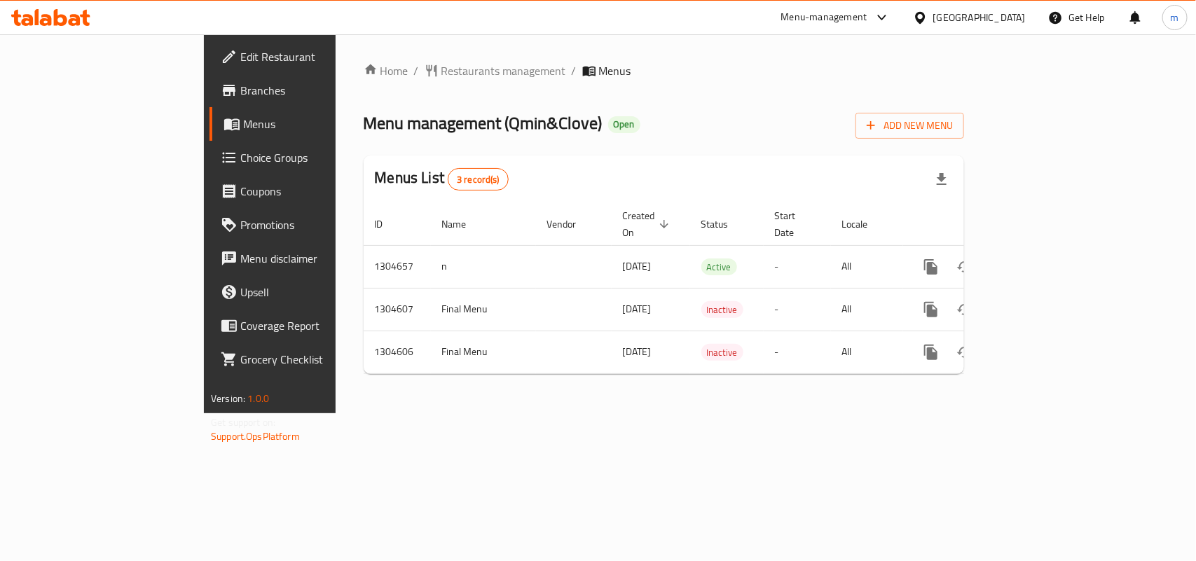
click at [441, 71] on span "Restaurants management" at bounding box center [503, 70] width 125 height 17
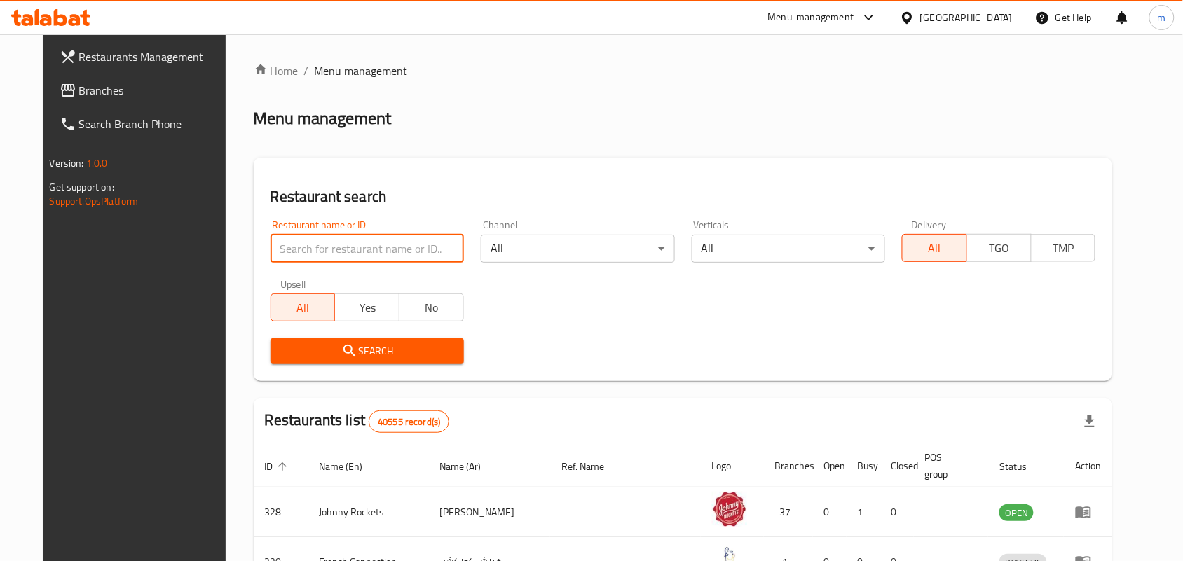
click at [309, 250] on input "search" at bounding box center [367, 249] width 193 height 28
paste input "703305"
type input "703305"
click button "Search" at bounding box center [367, 351] width 193 height 26
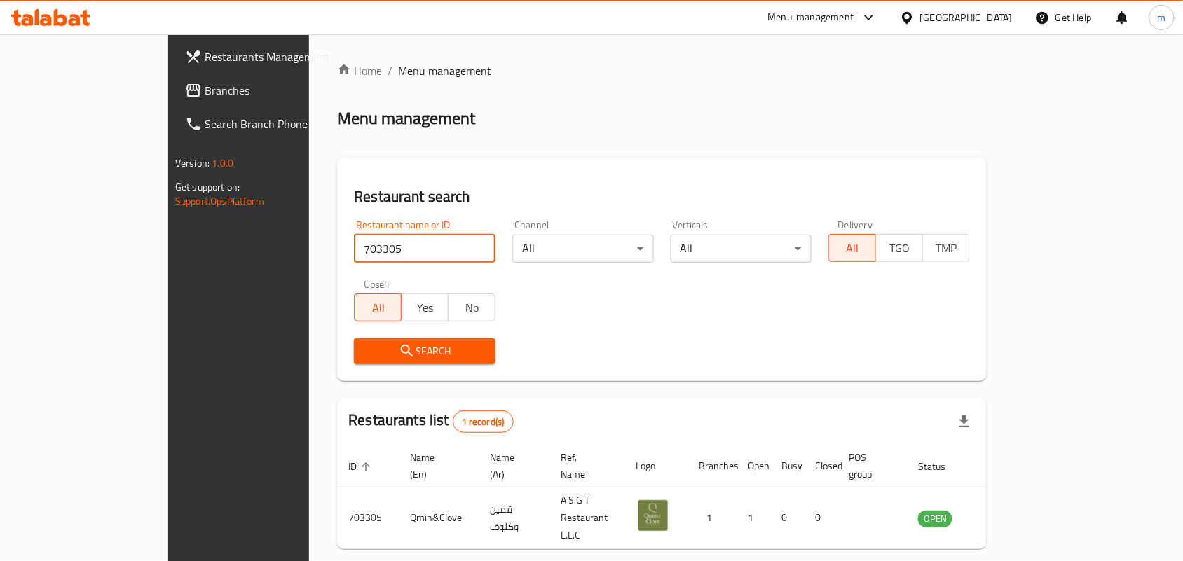
click at [205, 86] on span "Branches" at bounding box center [280, 90] width 150 height 17
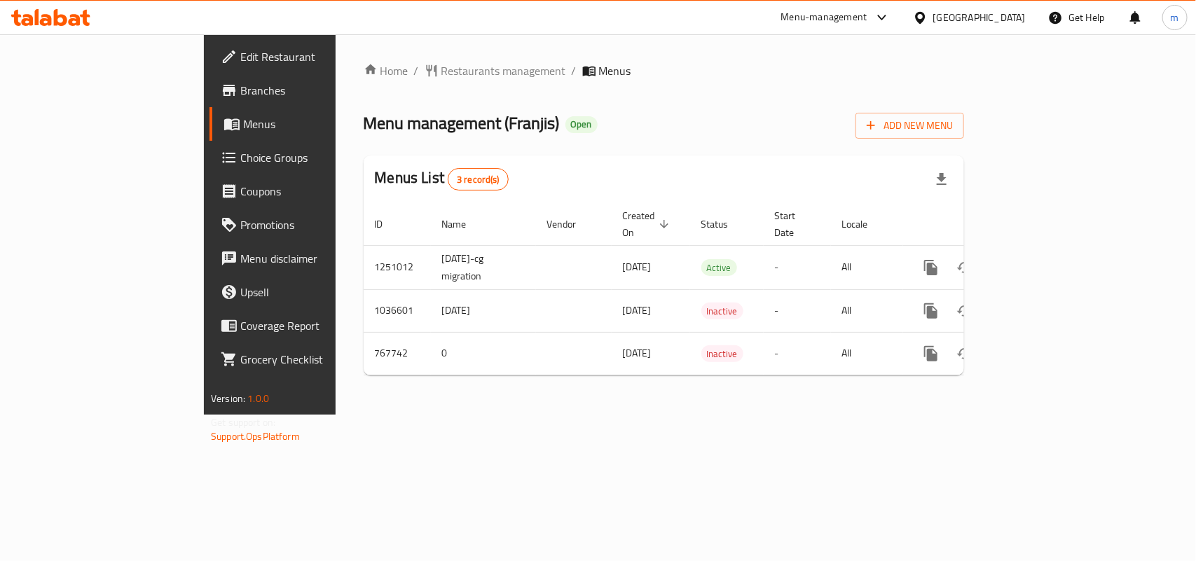
click at [441, 71] on span "Restaurants management" at bounding box center [503, 70] width 125 height 17
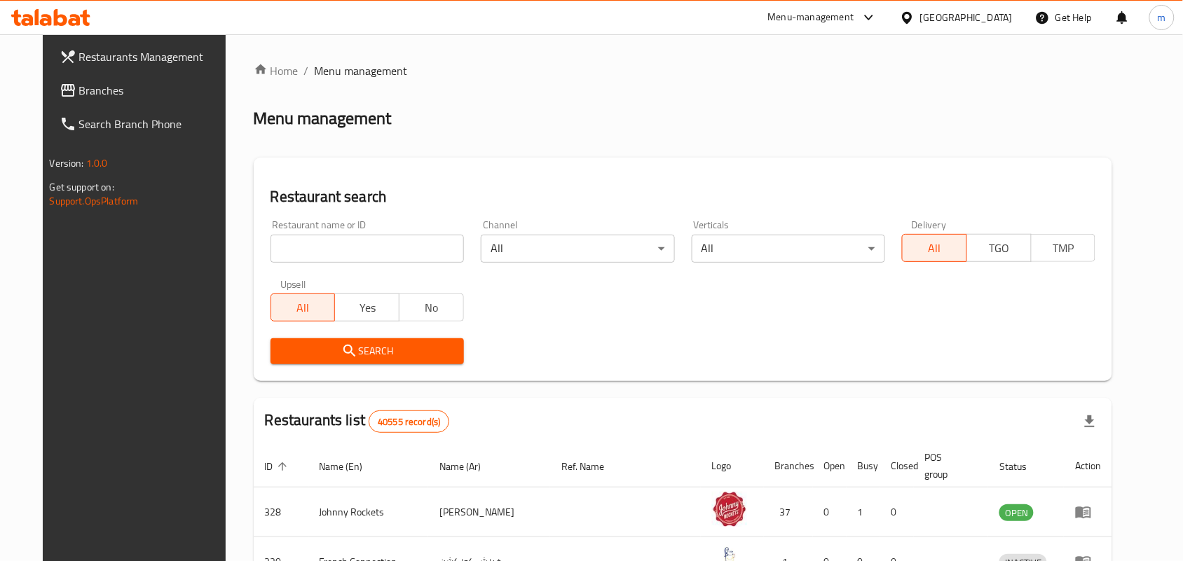
click at [317, 249] on input "search" at bounding box center [367, 249] width 193 height 28
paste input "650867"
type input "650867"
click button "Search" at bounding box center [367, 351] width 193 height 26
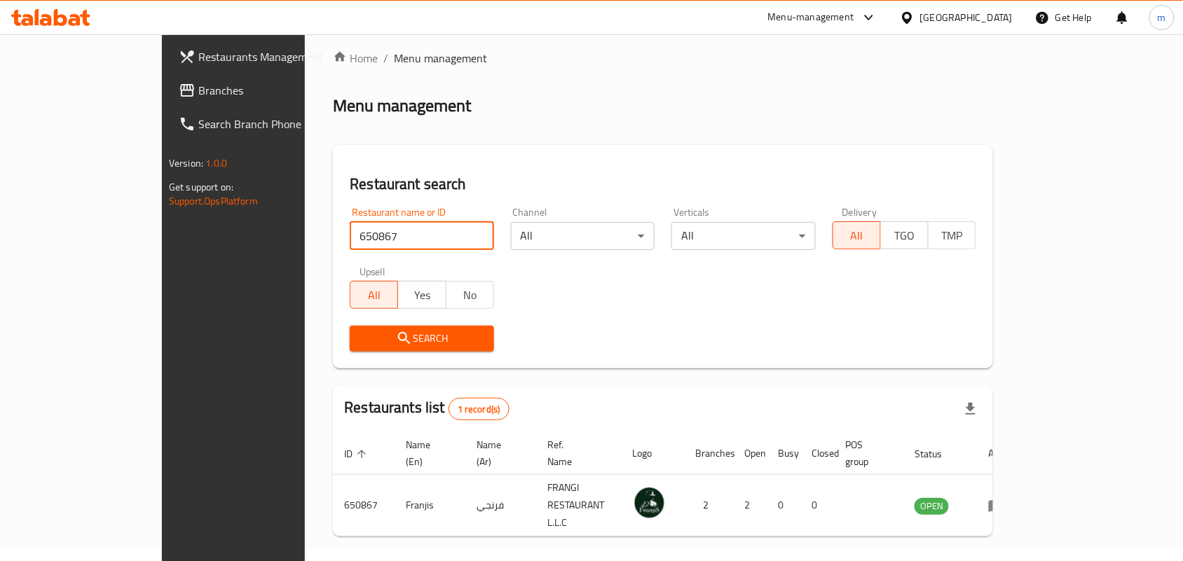
scroll to position [36, 0]
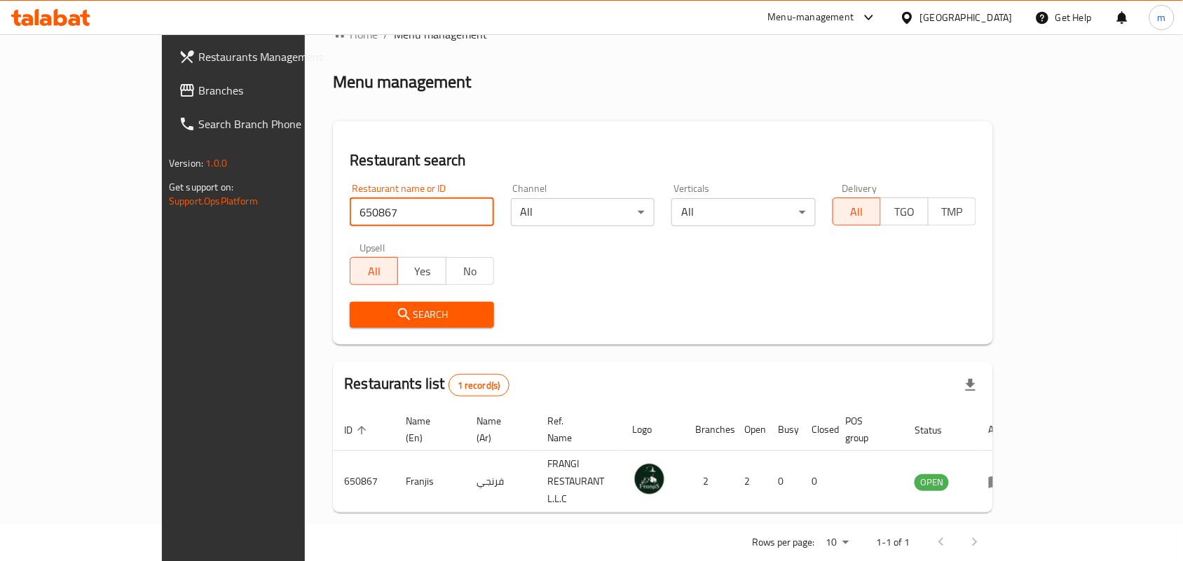
click at [198, 85] on span "Branches" at bounding box center [273, 90] width 150 height 17
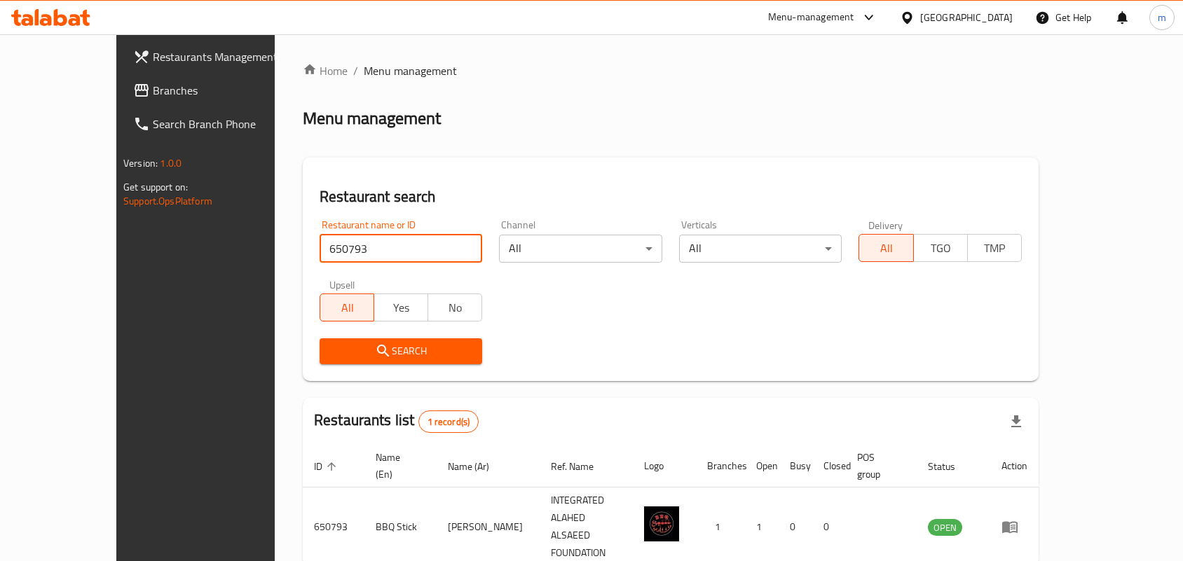
scroll to position [36, 0]
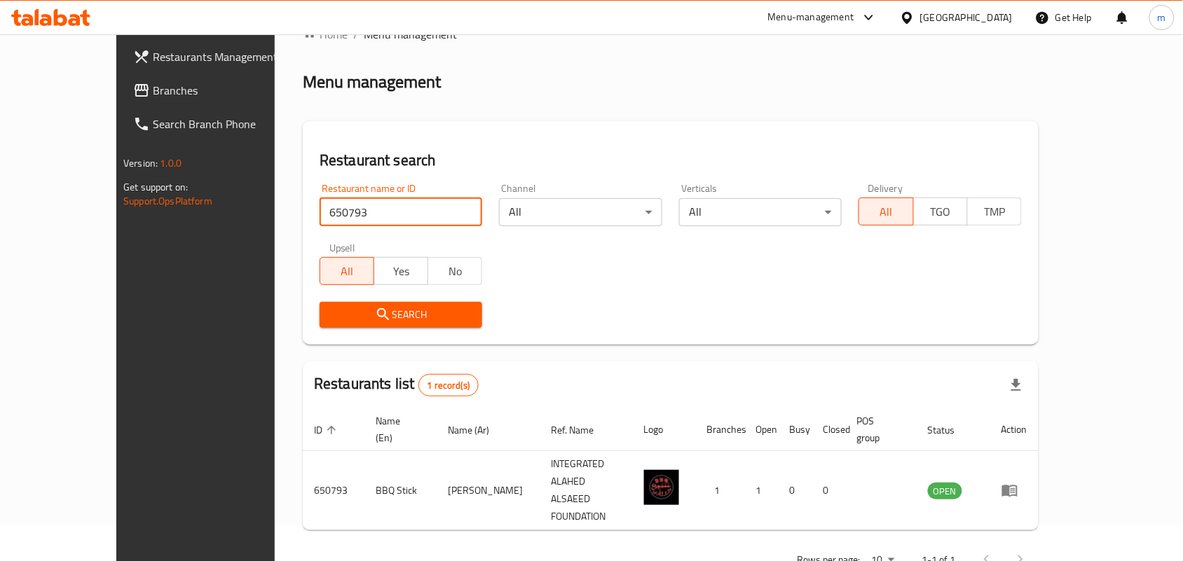
click at [153, 88] on span "Branches" at bounding box center [228, 90] width 150 height 17
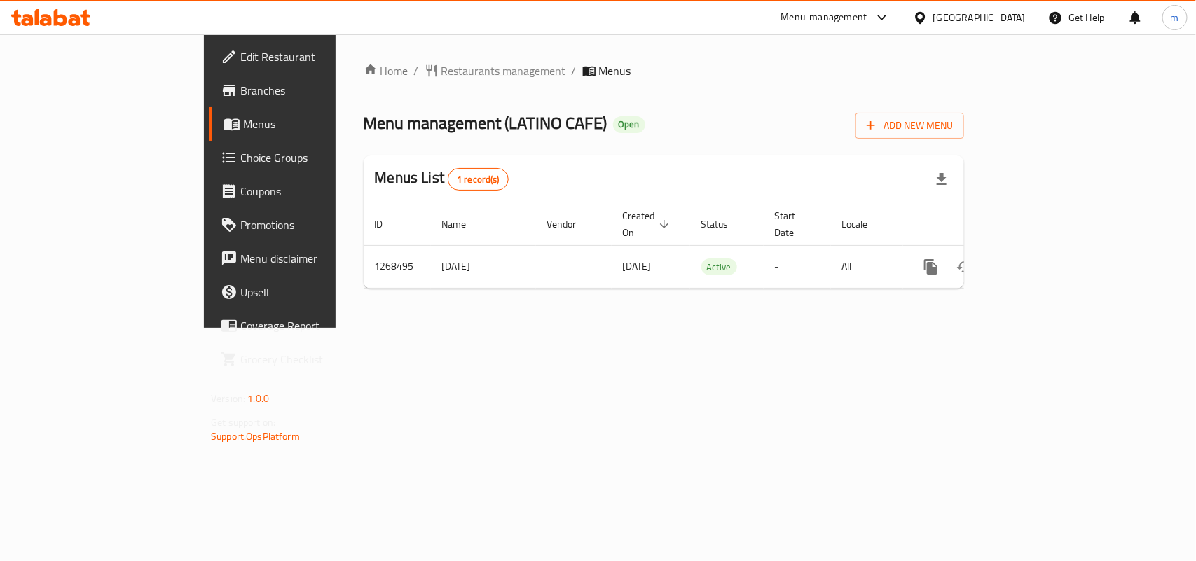
click at [441, 71] on span "Restaurants management" at bounding box center [503, 70] width 125 height 17
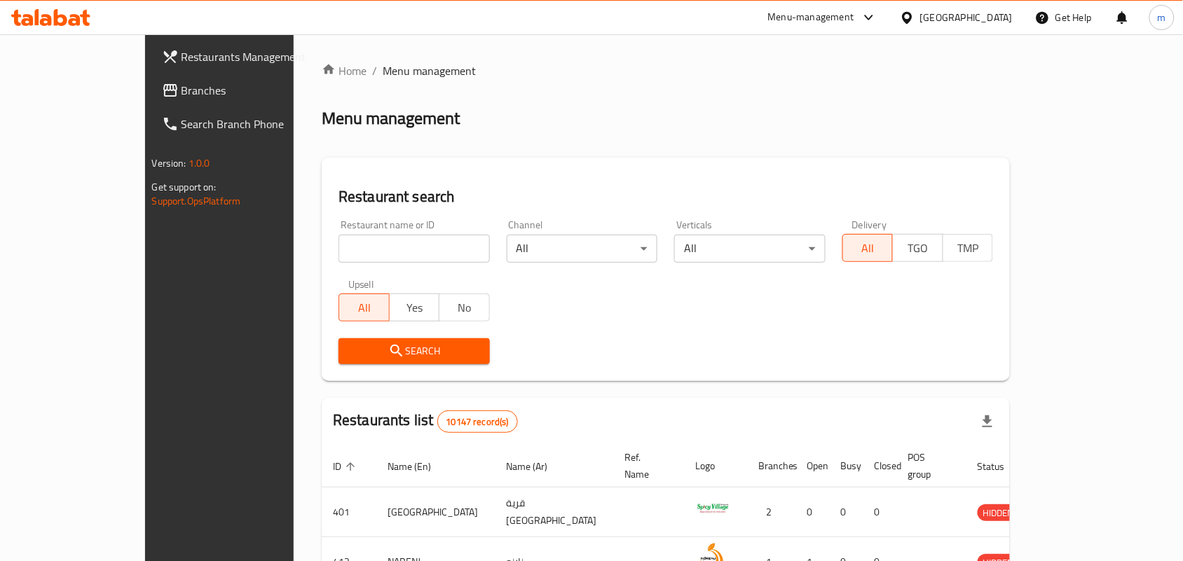
click at [338, 242] on input "search" at bounding box center [413, 249] width 151 height 28
paste input "688140"
type input "688140"
click button "Search" at bounding box center [413, 351] width 151 height 26
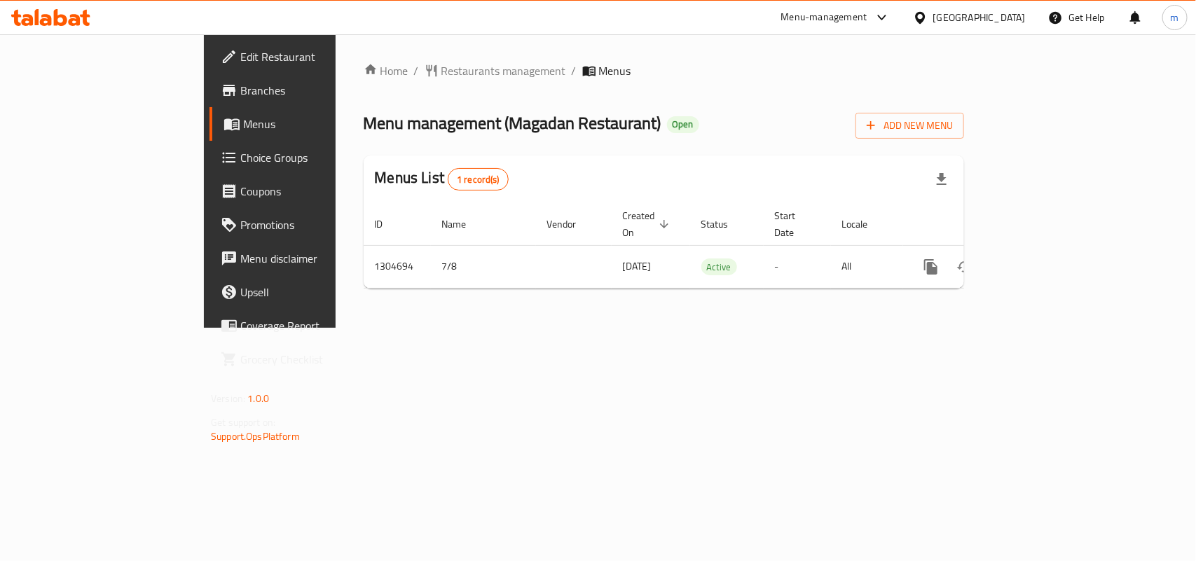
click at [348, 57] on div "Home / Restaurants management / Menus Menu management ( Magadan Restaurant ) Op…" at bounding box center [664, 181] width 657 height 294
click at [441, 64] on span "Restaurants management" at bounding box center [503, 70] width 125 height 17
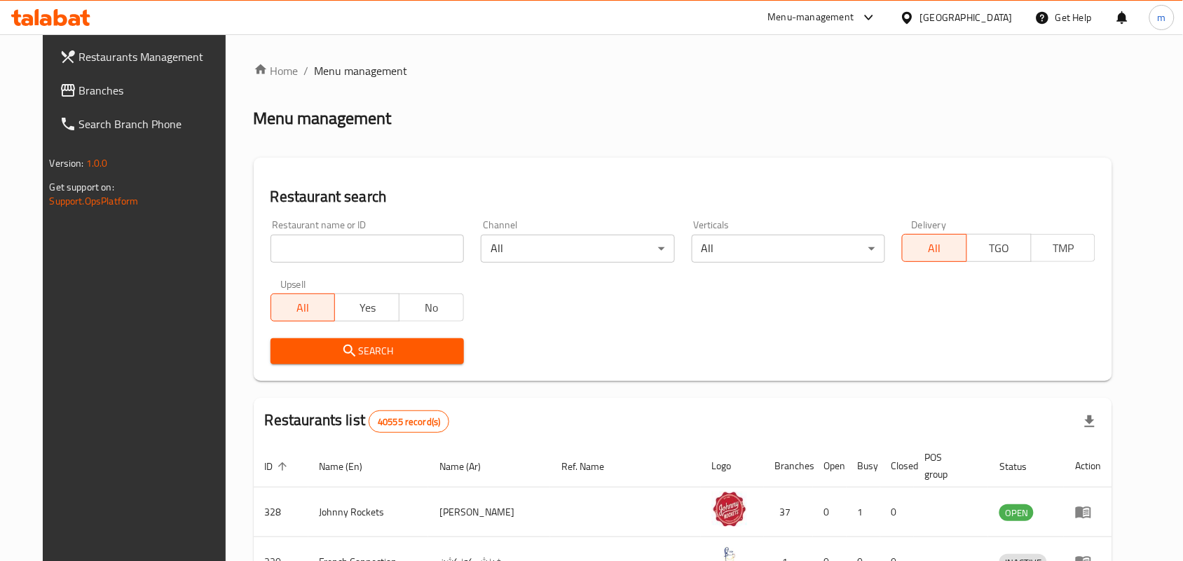
click at [355, 244] on input "search" at bounding box center [367, 249] width 193 height 28
paste input "703360"
type input "703360"
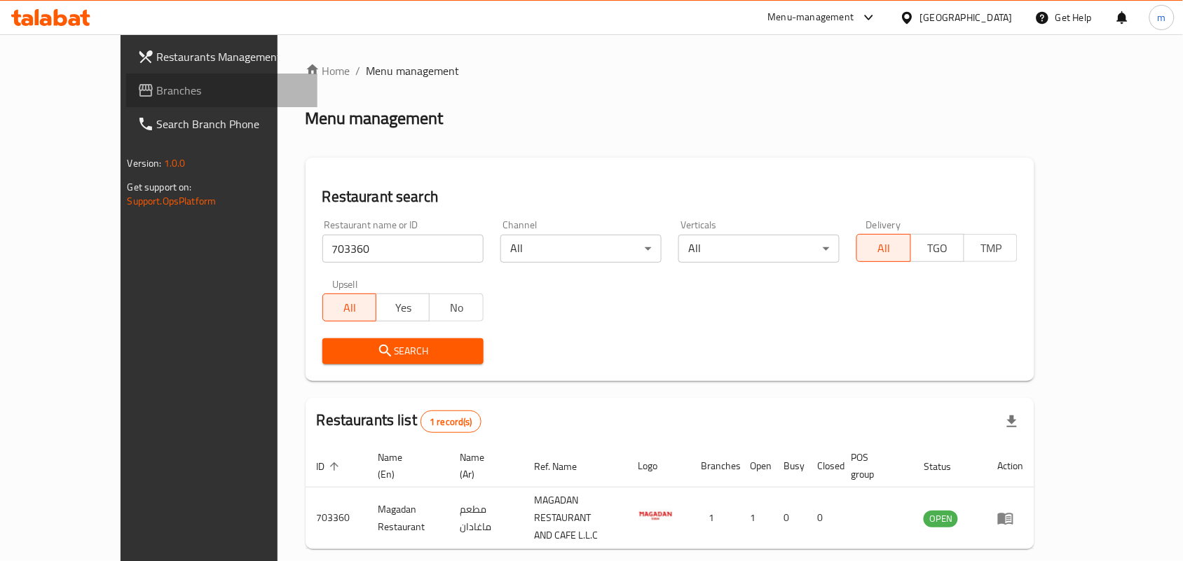
click at [157, 88] on span "Branches" at bounding box center [232, 90] width 150 height 17
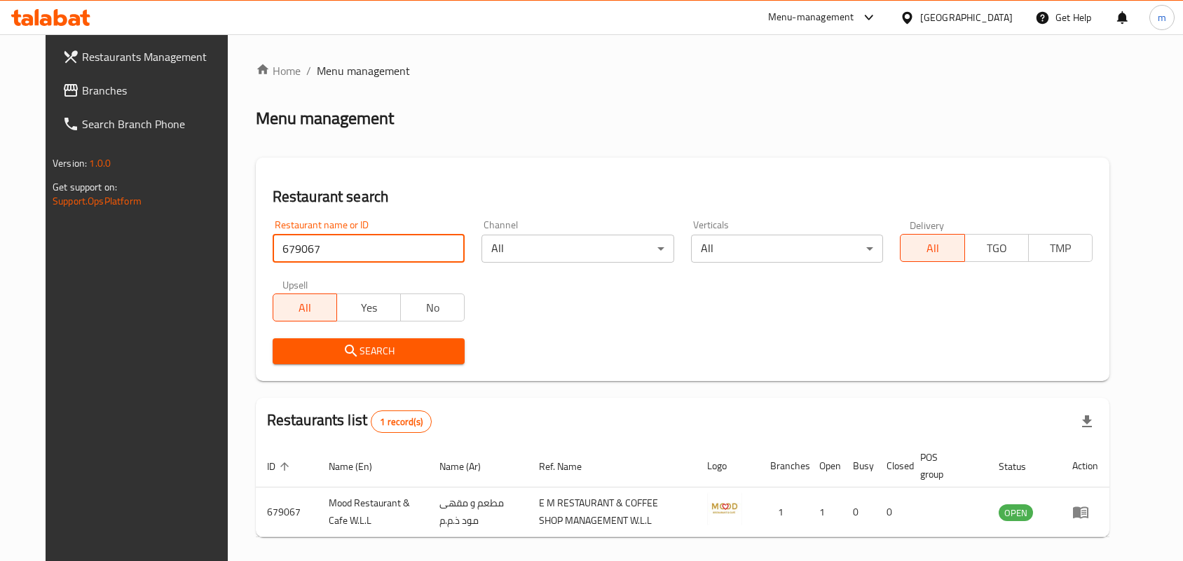
scroll to position [53, 0]
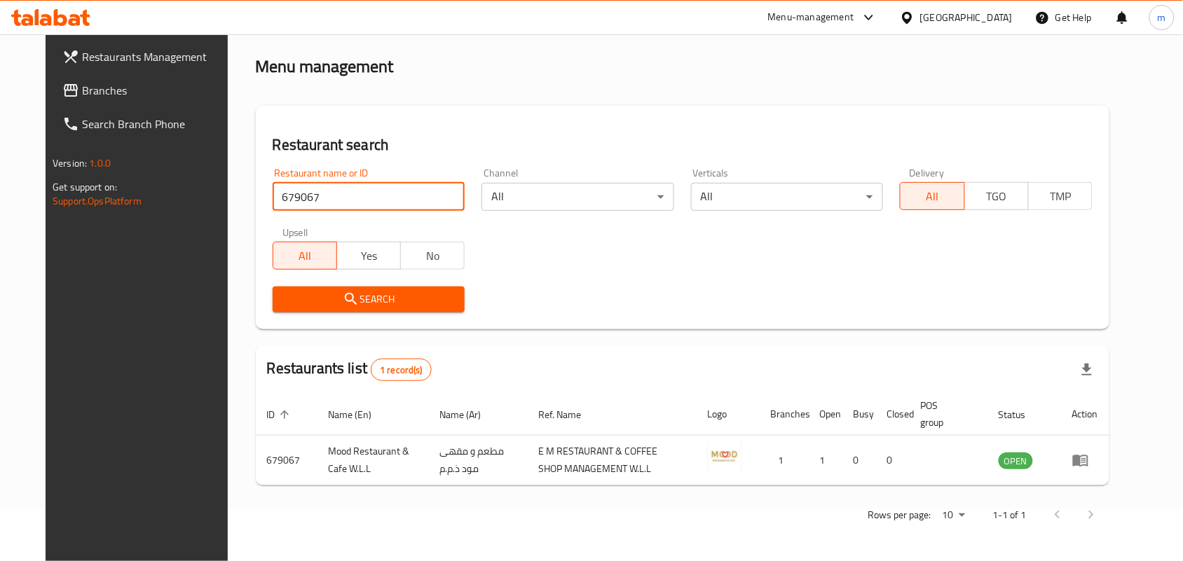
click at [82, 95] on span "Branches" at bounding box center [157, 90] width 150 height 17
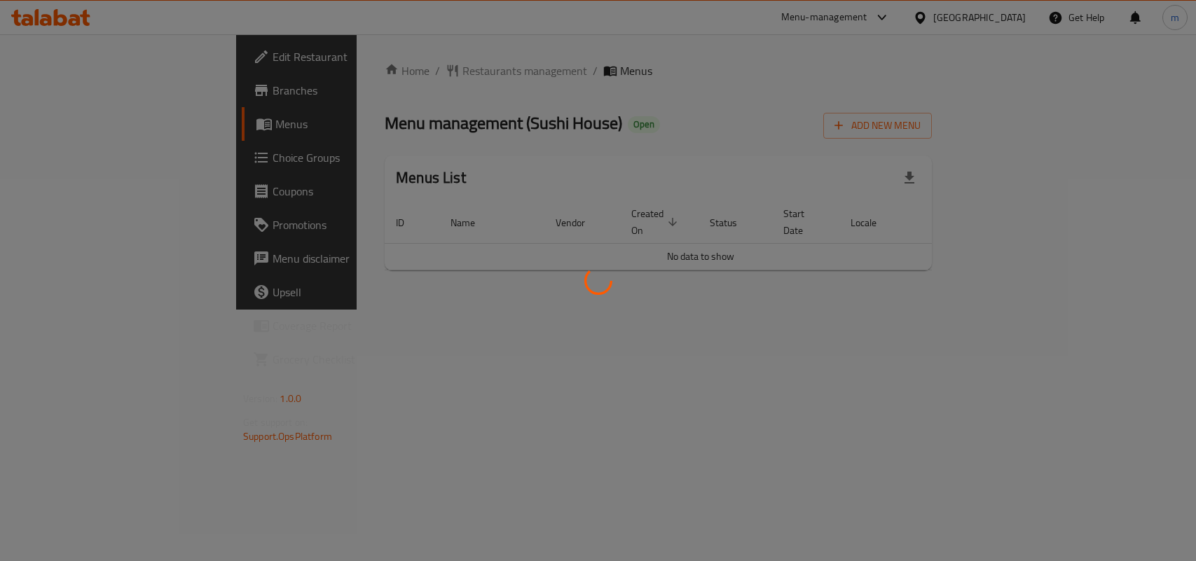
click at [350, 69] on div at bounding box center [598, 280] width 1196 height 561
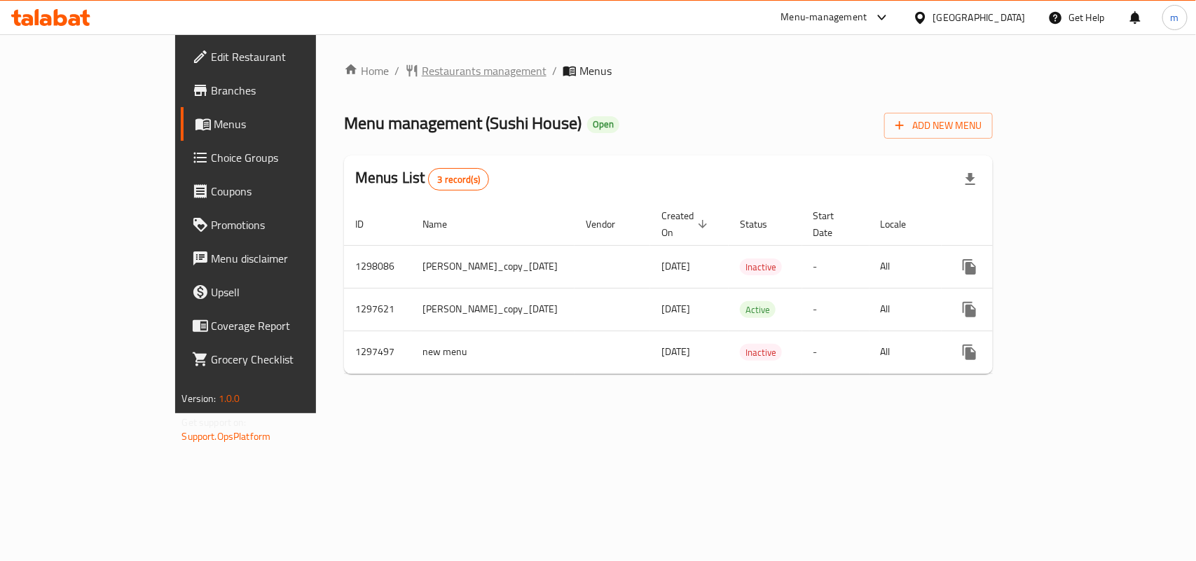
click at [422, 69] on span "Restaurants management" at bounding box center [484, 70] width 125 height 17
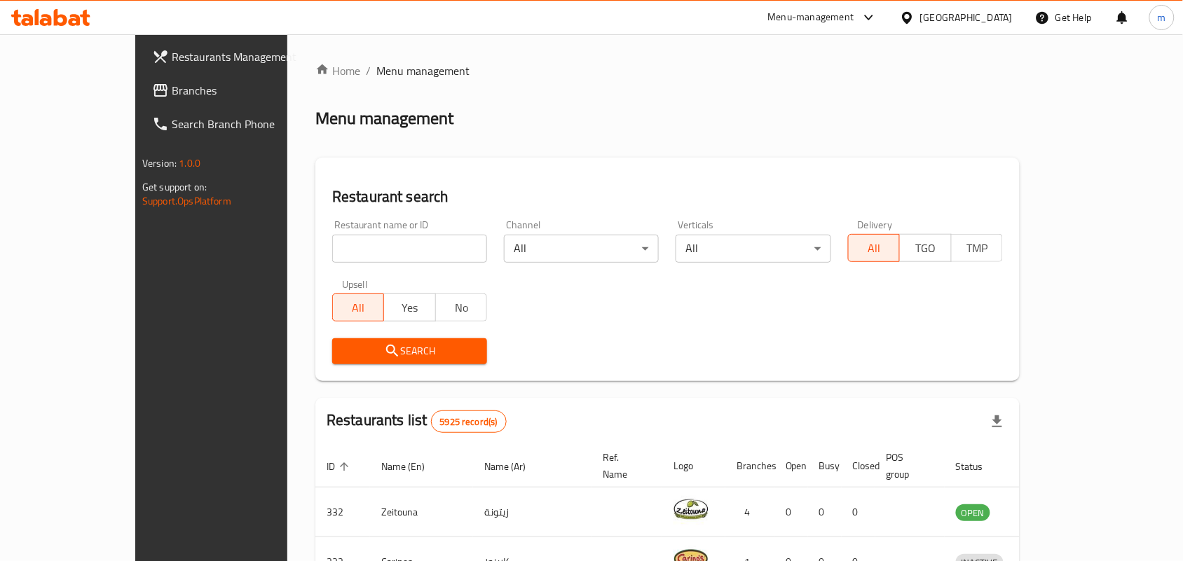
click at [332, 245] on input "search" at bounding box center [409, 249] width 155 height 28
paste input "700501"
type input "700501"
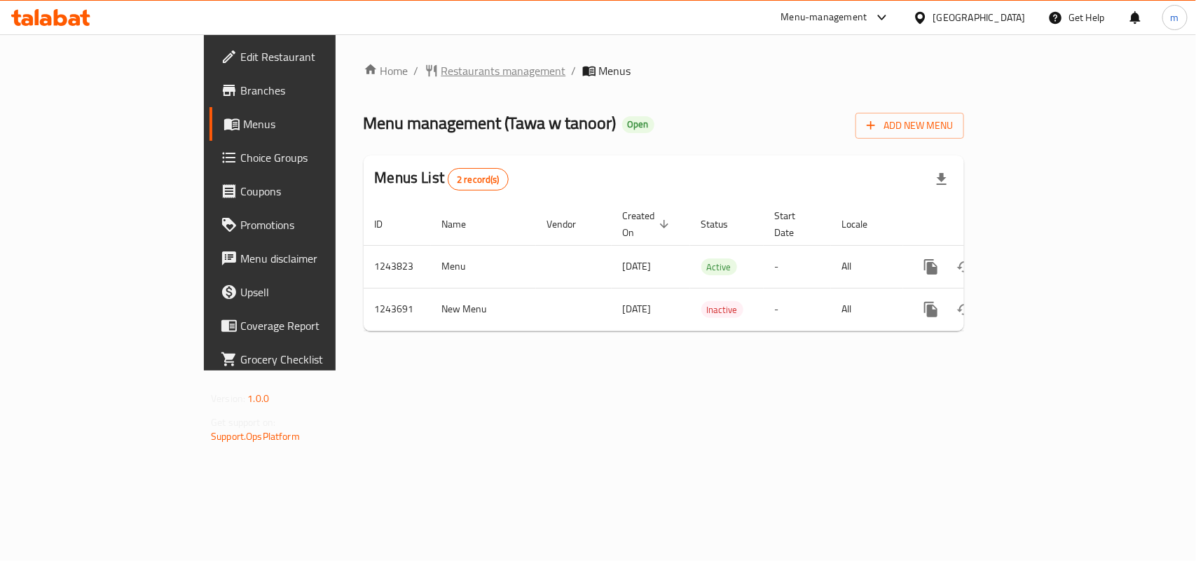
click at [441, 71] on span "Restaurants management" at bounding box center [503, 70] width 125 height 17
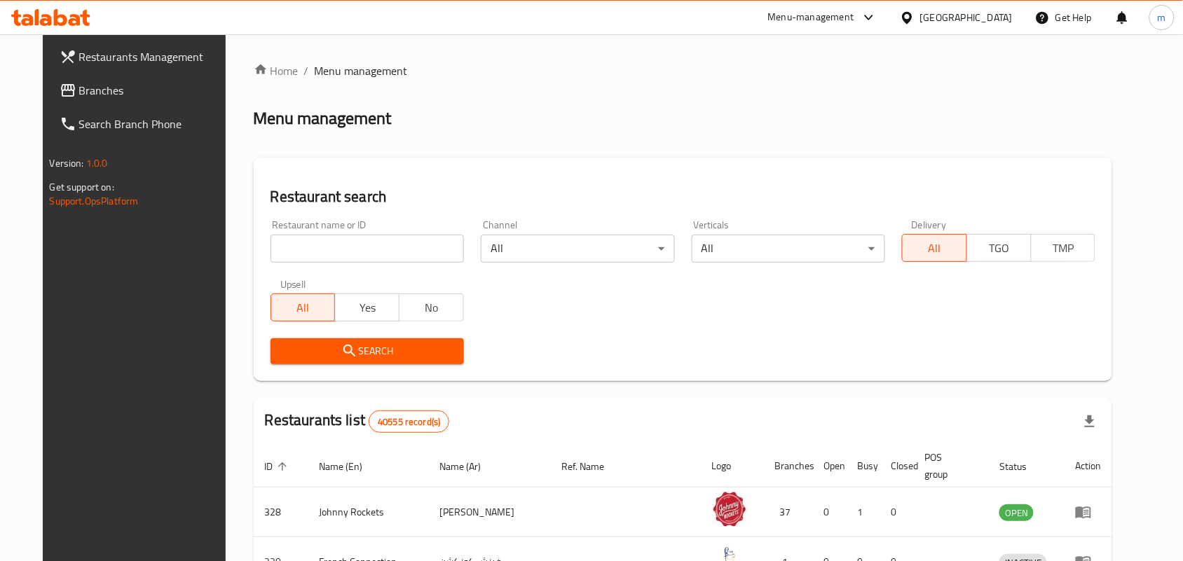
click at [342, 240] on input "search" at bounding box center [367, 249] width 193 height 28
paste input "681711"
type input "681711"
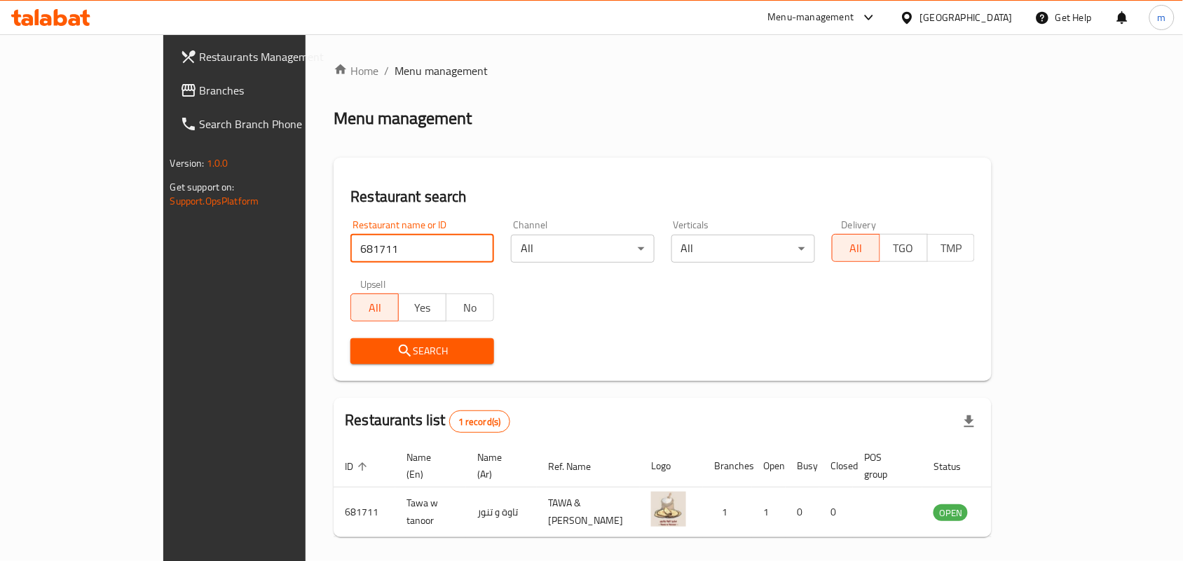
click at [200, 89] on span "Branches" at bounding box center [275, 90] width 150 height 17
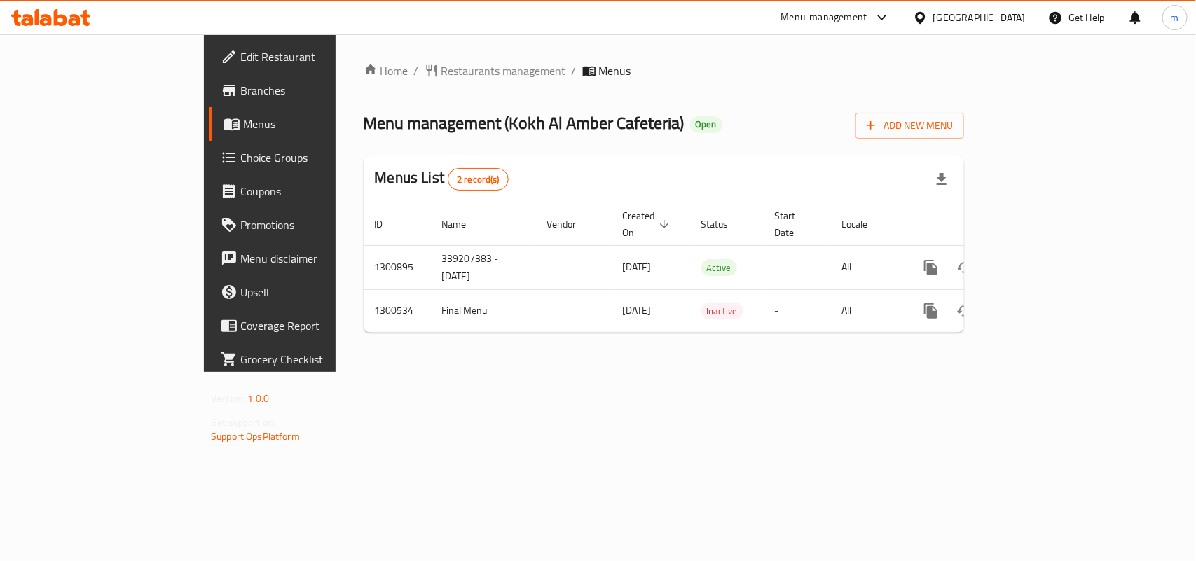
click at [441, 67] on span "Restaurants management" at bounding box center [503, 70] width 125 height 17
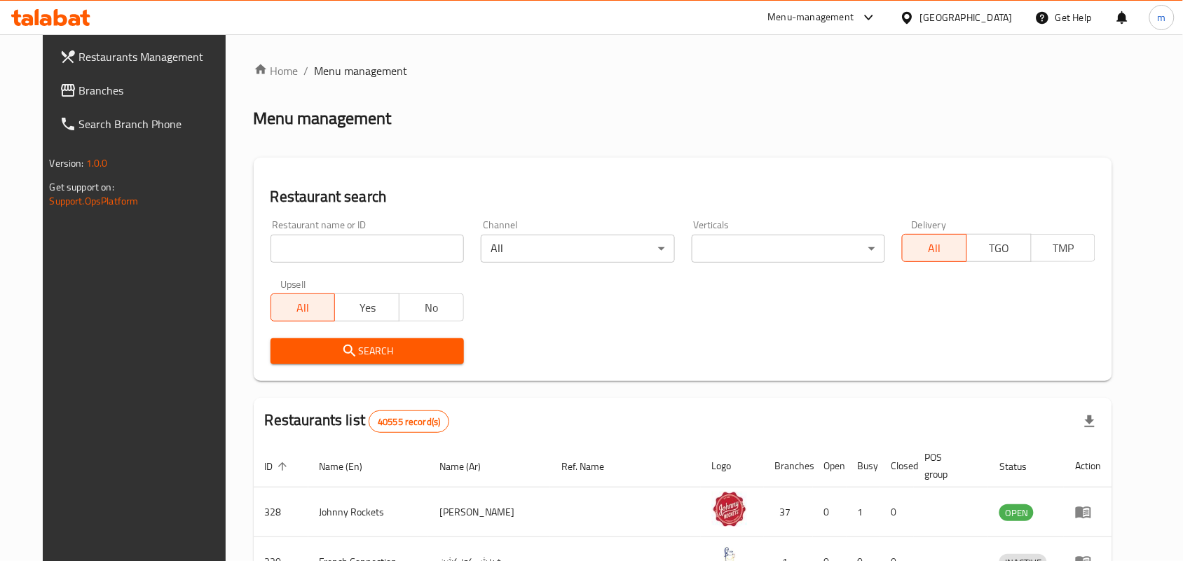
click at [307, 243] on input "search" at bounding box center [367, 249] width 193 height 28
paste input "701177"
type input "701177"
click button "Search" at bounding box center [367, 351] width 193 height 26
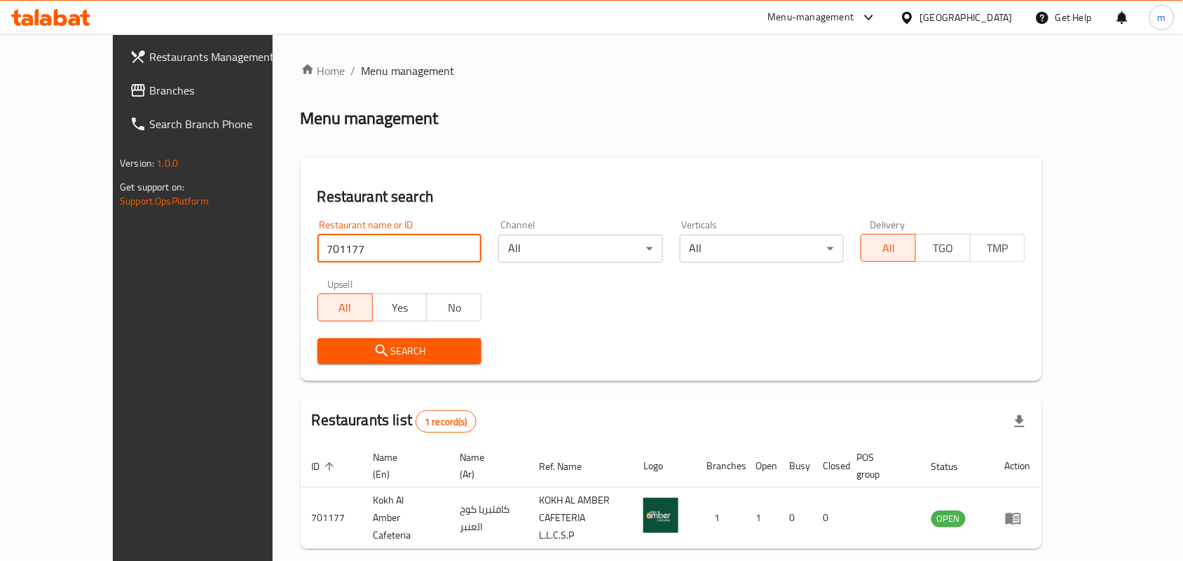
click at [149, 88] on span "Branches" at bounding box center [224, 90] width 150 height 17
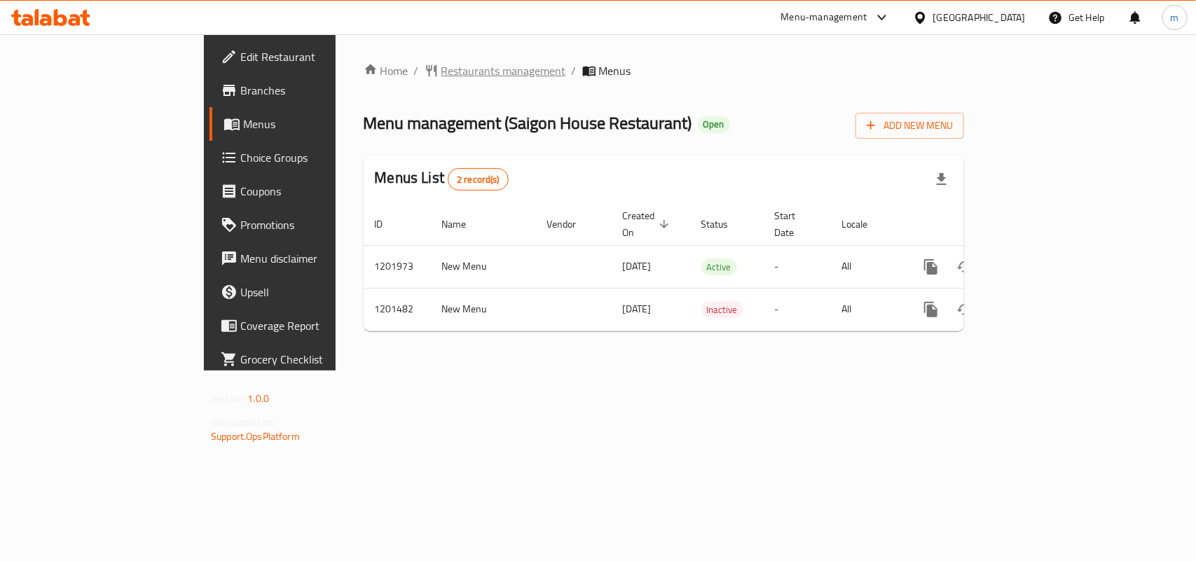
click at [441, 69] on span "Restaurants management" at bounding box center [503, 70] width 125 height 17
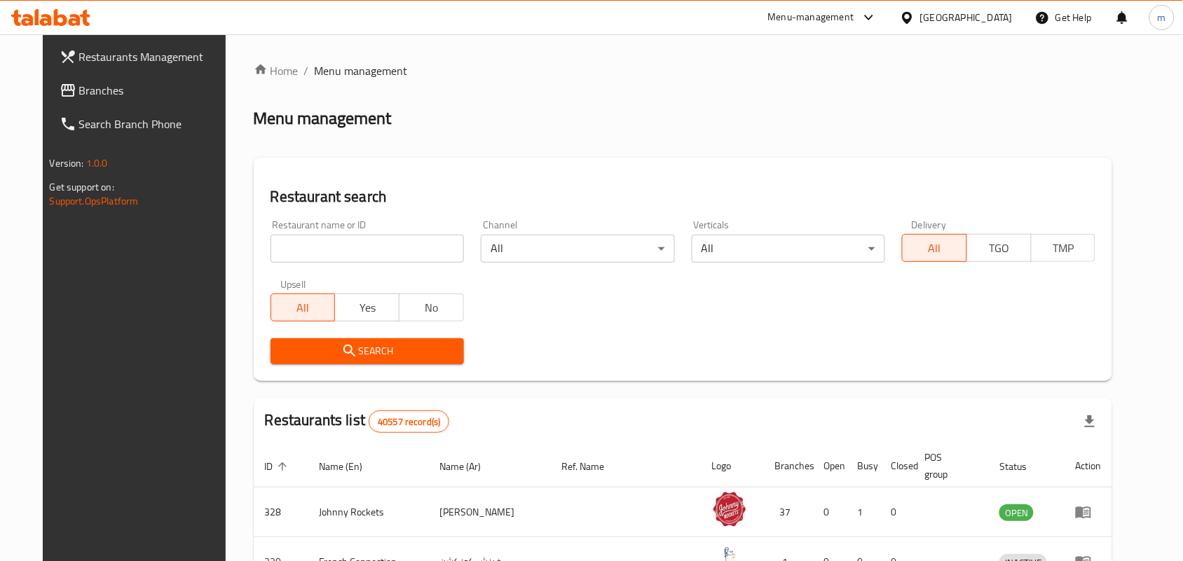
click at [314, 249] on input "search" at bounding box center [367, 249] width 193 height 28
paste input "668919"
type input "668919"
